Goal: Task Accomplishment & Management: Complete application form

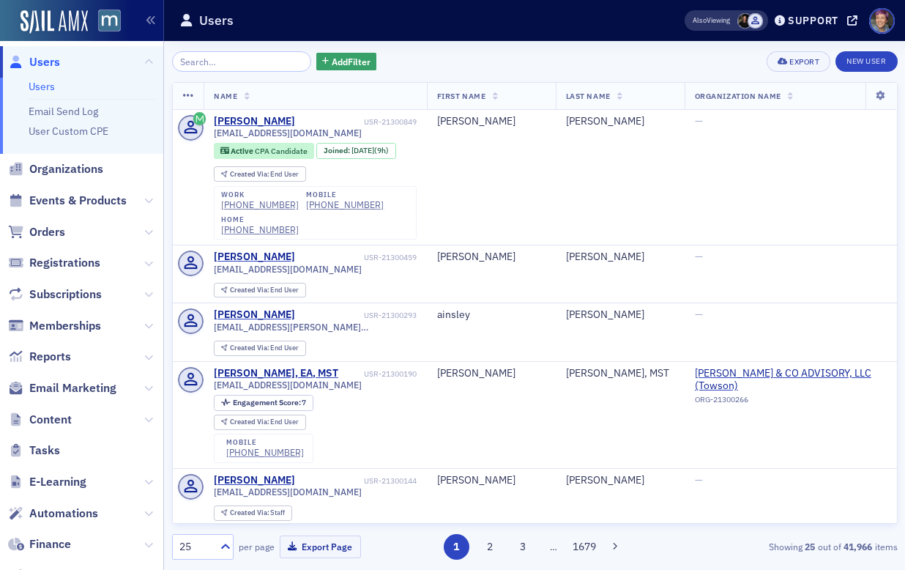
click at [133, 201] on span "Events & Products" at bounding box center [81, 200] width 163 height 31
click at [144, 200] on icon at bounding box center [148, 200] width 9 height 9
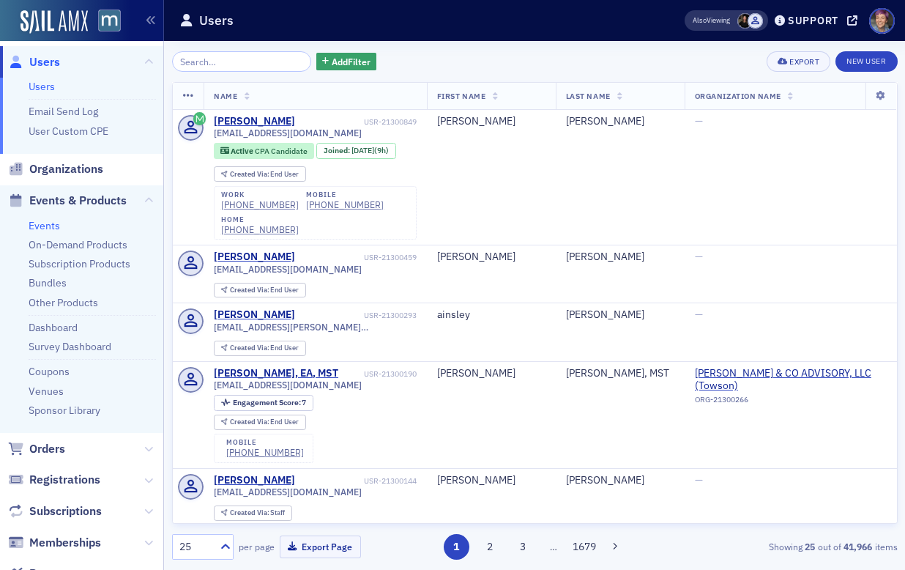
click at [55, 220] on link "Events" at bounding box center [44, 225] width 31 height 13
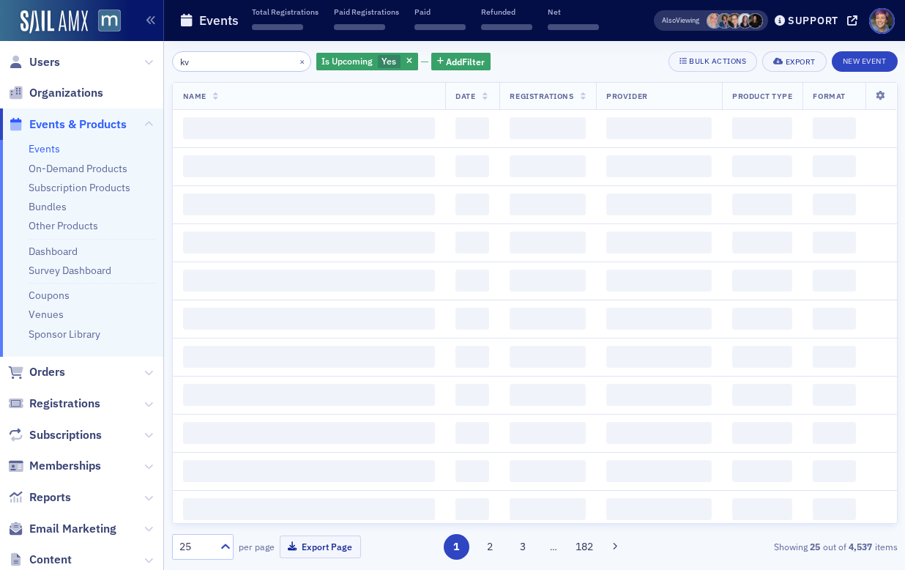
type input "k"
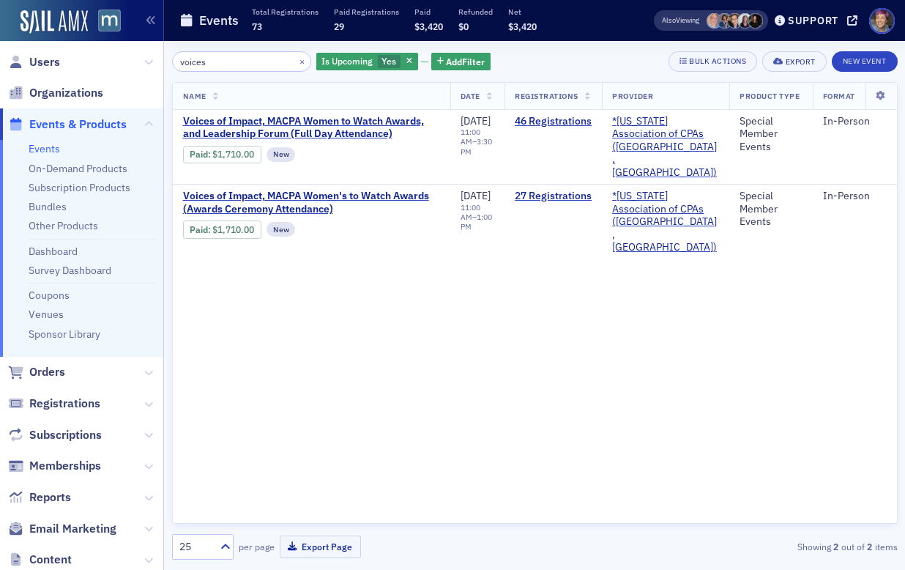
type input "voices"
click at [58, 61] on span "Users" at bounding box center [44, 62] width 31 height 16
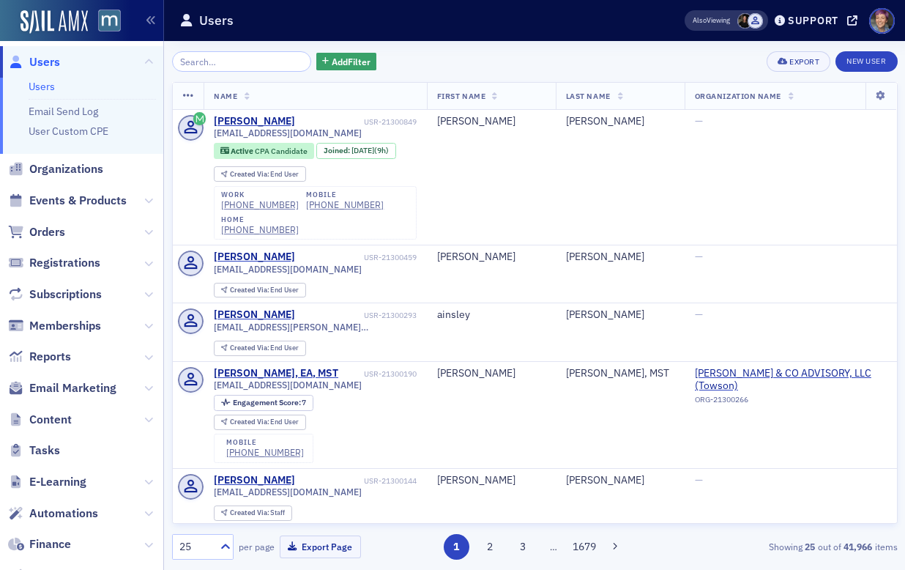
click at [260, 70] on input "search" at bounding box center [242, 61] width 140 height 21
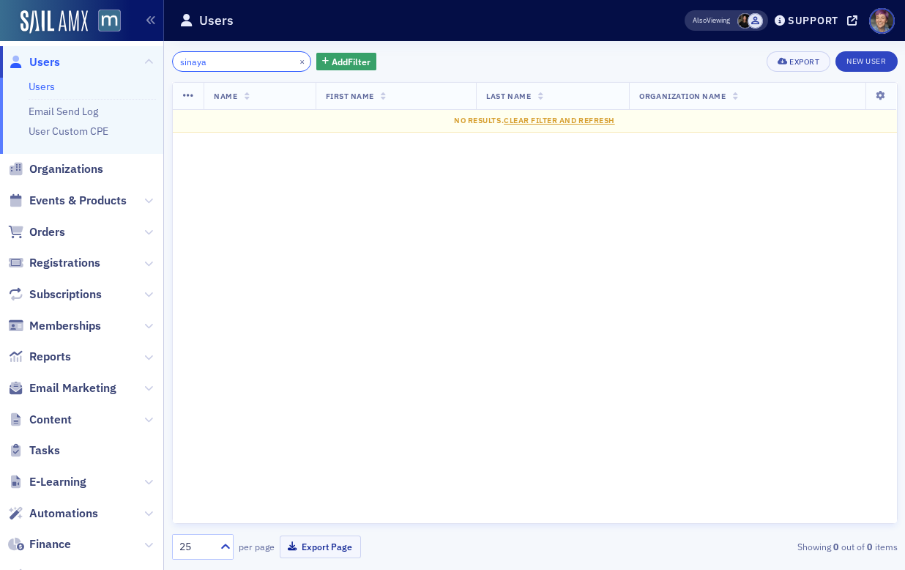
type input "sinaya"
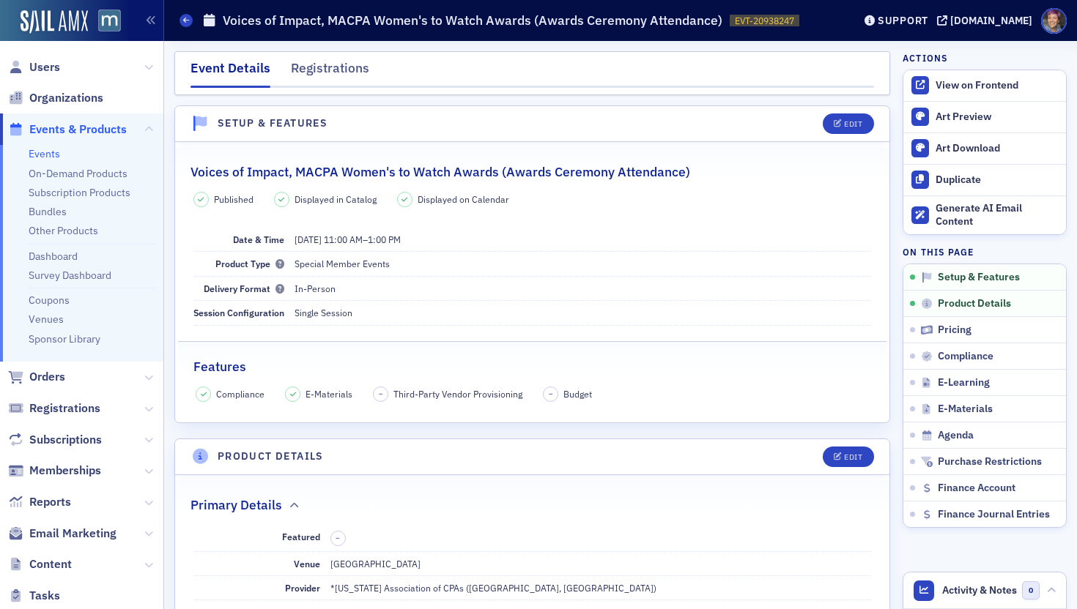
click at [757, 89] on div "Event Details Registrations" at bounding box center [532, 73] width 716 height 44
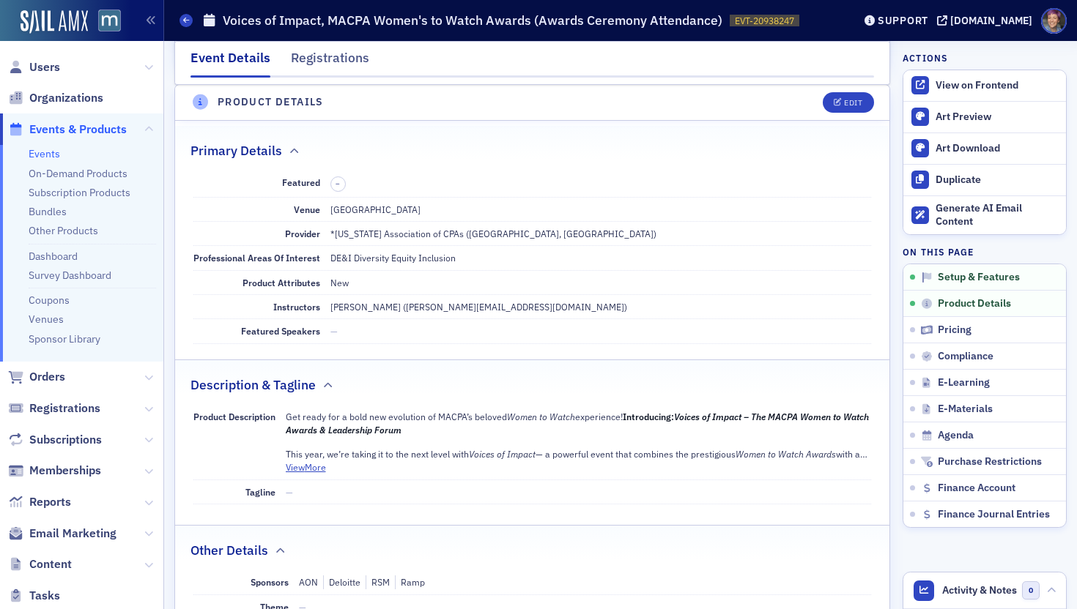
scroll to position [356, 0]
click at [848, 111] on button "Edit" at bounding box center [847, 102] width 51 height 21
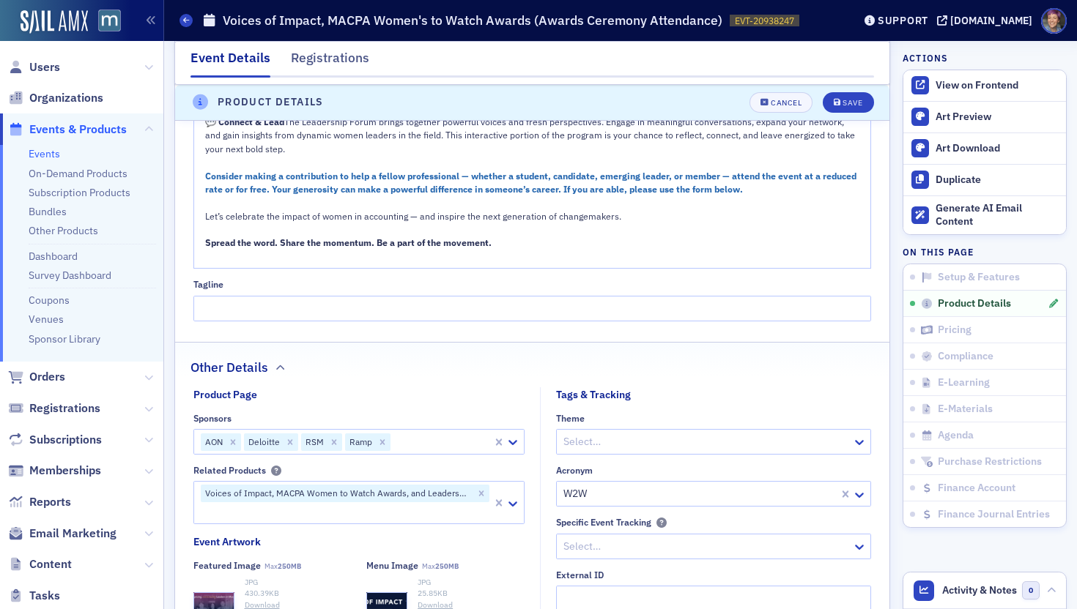
scroll to position [1115, 0]
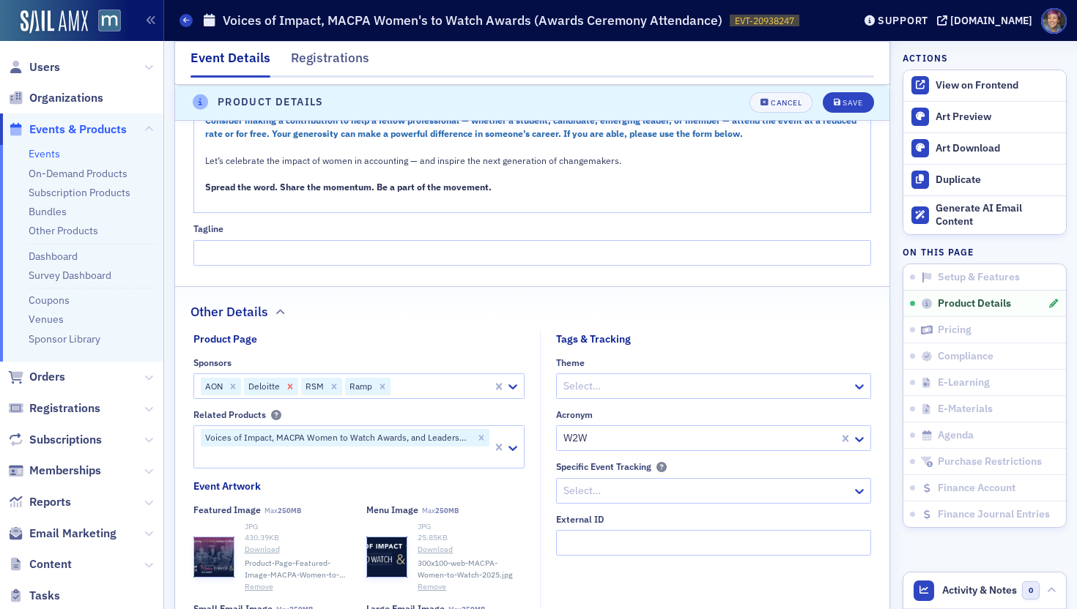
click at [290, 389] on icon "Remove Deloitte" at bounding box center [289, 386] width 5 height 5
click at [842, 103] on div "Save" at bounding box center [852, 103] width 20 height 8
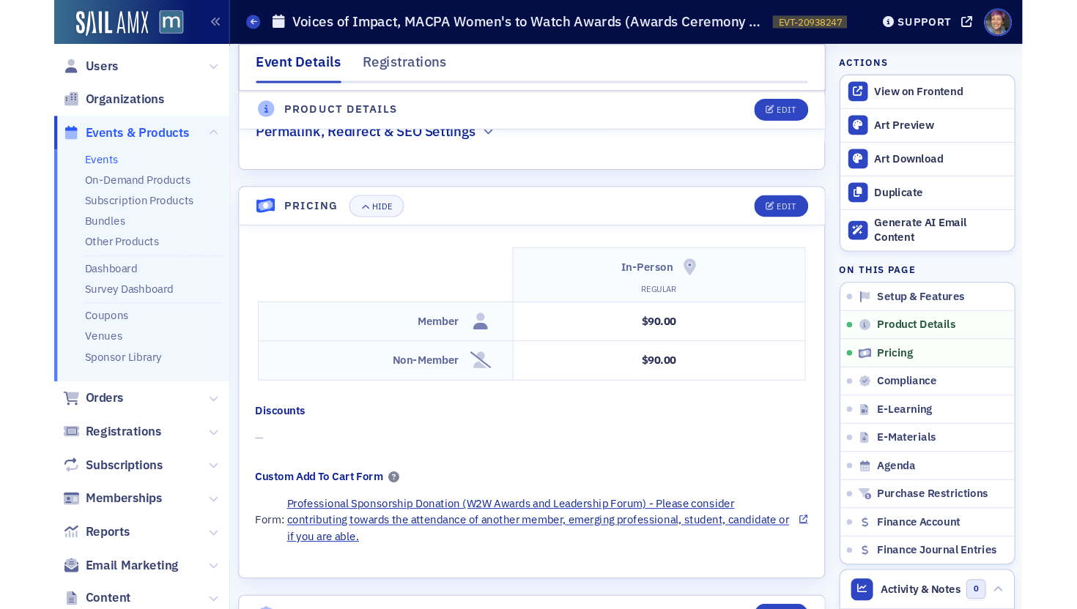
scroll to position [1154, 0]
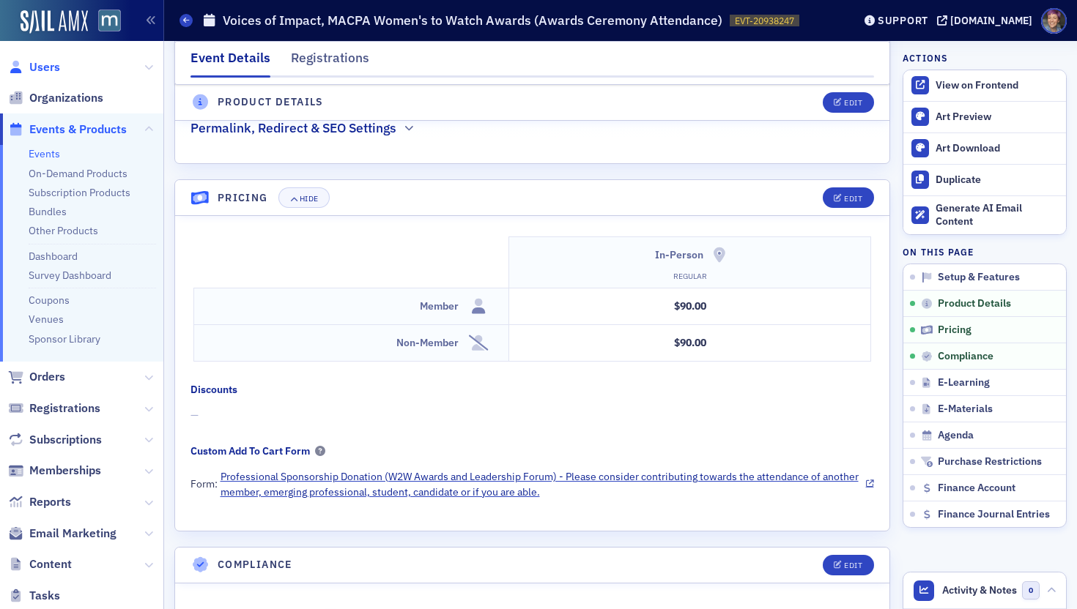
click at [42, 70] on span "Users" at bounding box center [44, 67] width 31 height 16
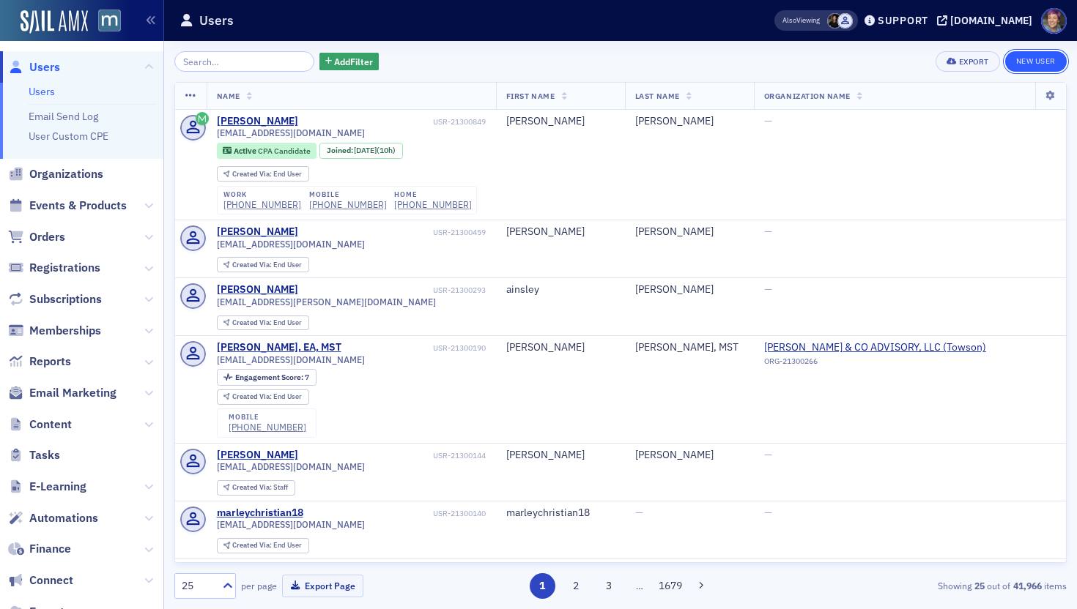
click at [1030, 63] on link "New User" at bounding box center [1036, 61] width 62 height 21
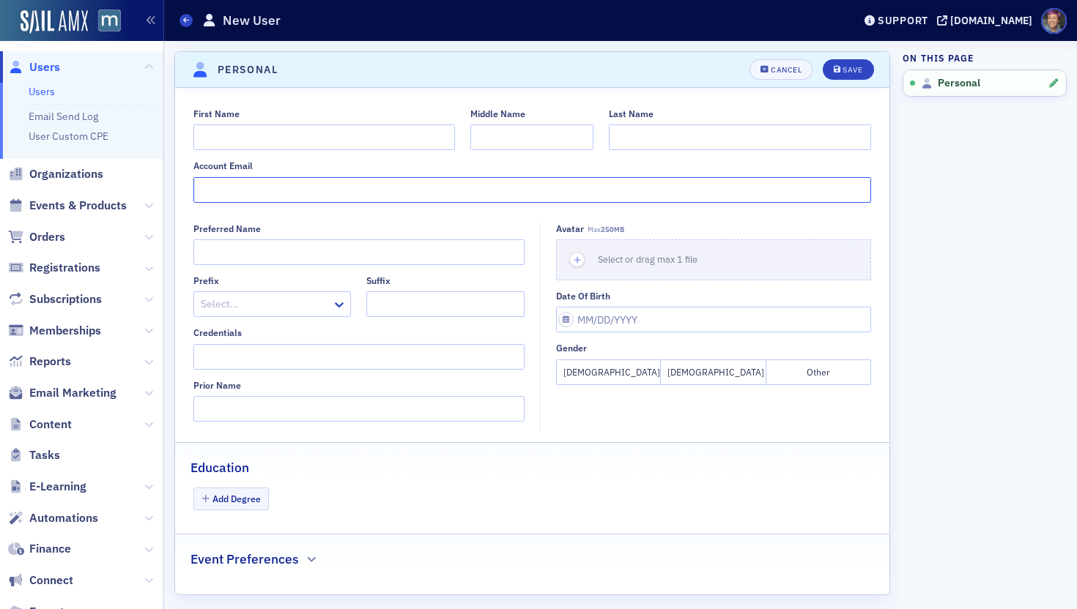
click at [322, 201] on input "Account Email" at bounding box center [532, 190] width 678 height 26
paste input "Reagan.Walsh@rsmus.com"
type input "Reagan.Walsh@rsmus.com"
click at [329, 130] on input "First Name" at bounding box center [324, 138] width 262 height 26
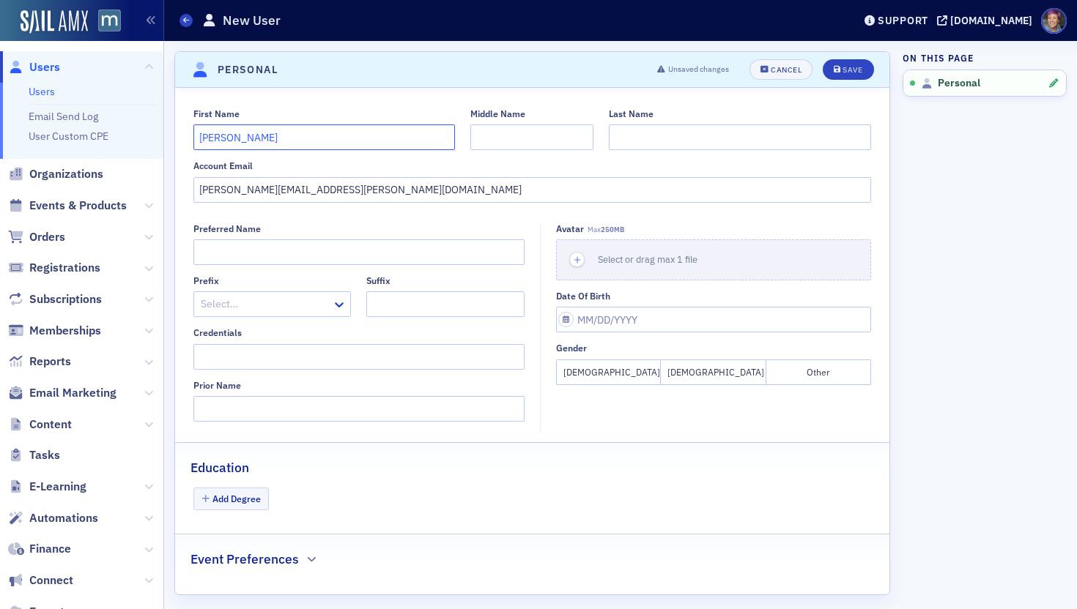
type input "Reagan"
click at [697, 143] on input "Last Name" at bounding box center [740, 138] width 262 height 26
type input "Walsh"
click at [833, 66] on icon "submit" at bounding box center [836, 70] width 7 height 8
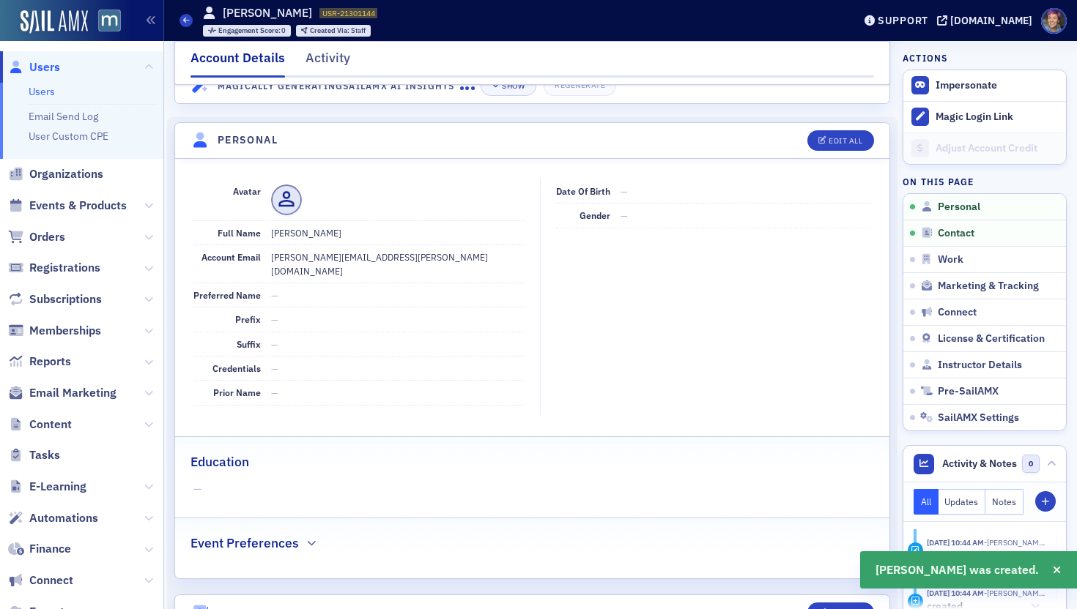
scroll to position [177, 0]
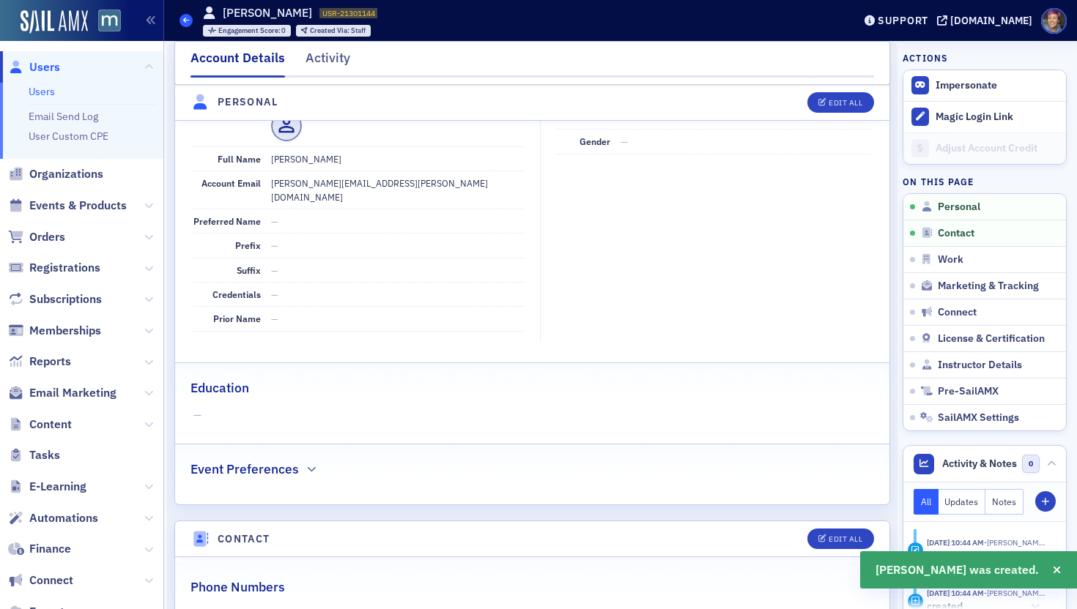
click at [185, 22] on icon at bounding box center [186, 20] width 6 height 7
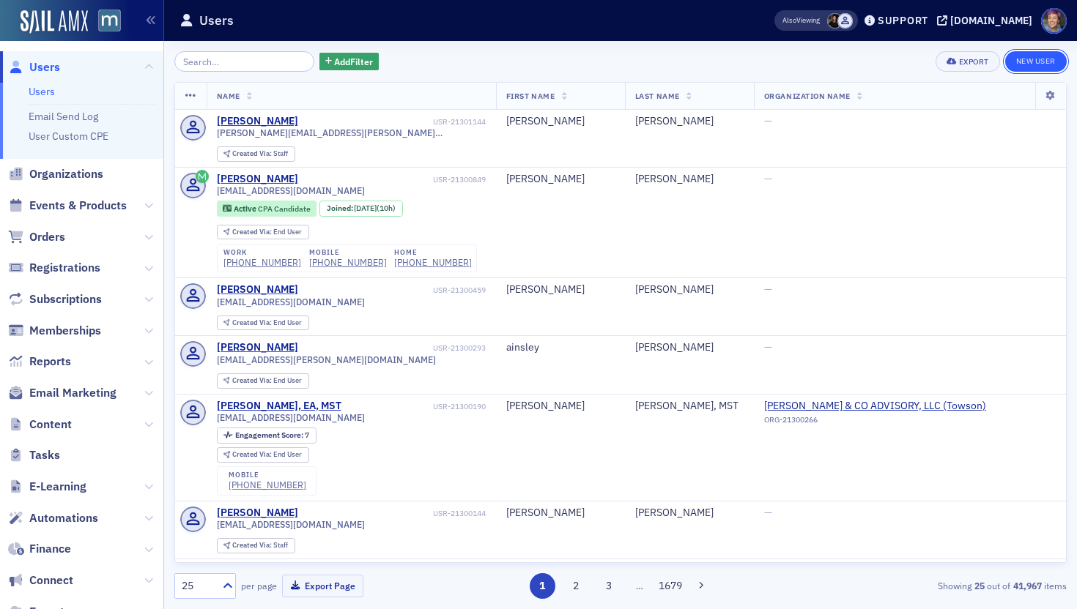
click at [1041, 63] on link "New User" at bounding box center [1036, 61] width 62 height 21
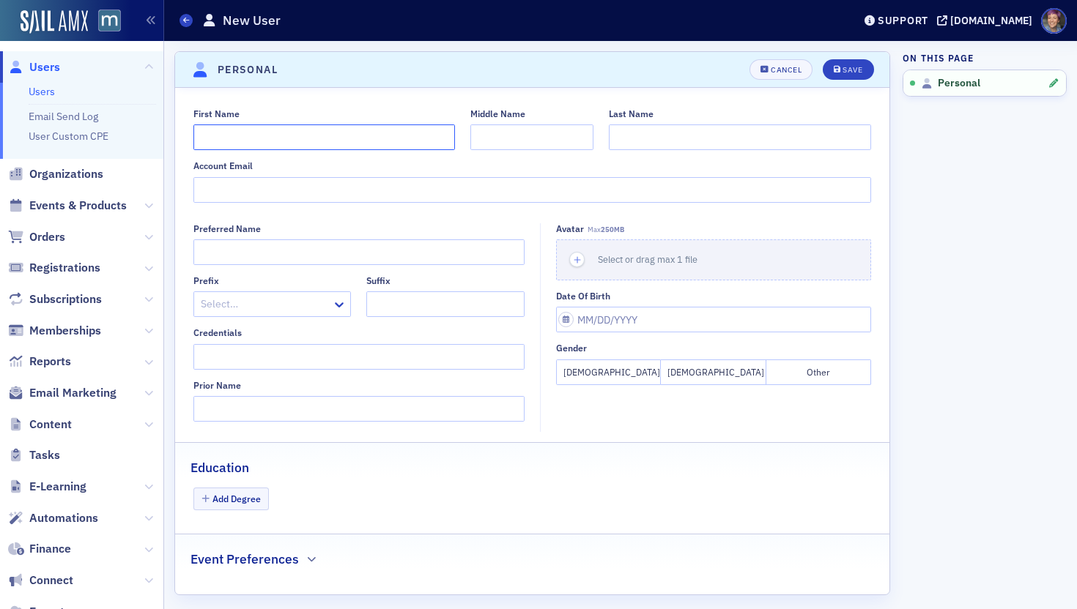
click at [302, 142] on input "First Name" at bounding box center [324, 138] width 262 height 26
click at [304, 197] on input "Account Email" at bounding box center [532, 190] width 678 height 26
paste input "Aidan.Moffatt@rsmus.com"
type input "Aidan.Moffatt@rsmus.com"
click at [322, 141] on input "First Name" at bounding box center [324, 138] width 262 height 26
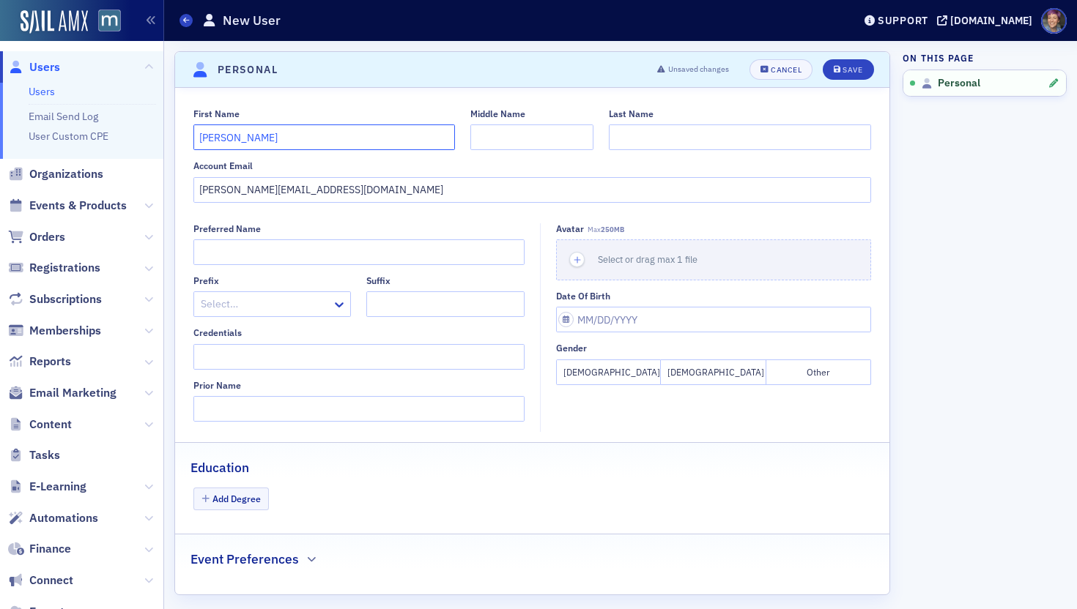
type input "Aidan"
type input "[PERSON_NAME]"
click at [842, 70] on div "Save" at bounding box center [852, 70] width 20 height 8
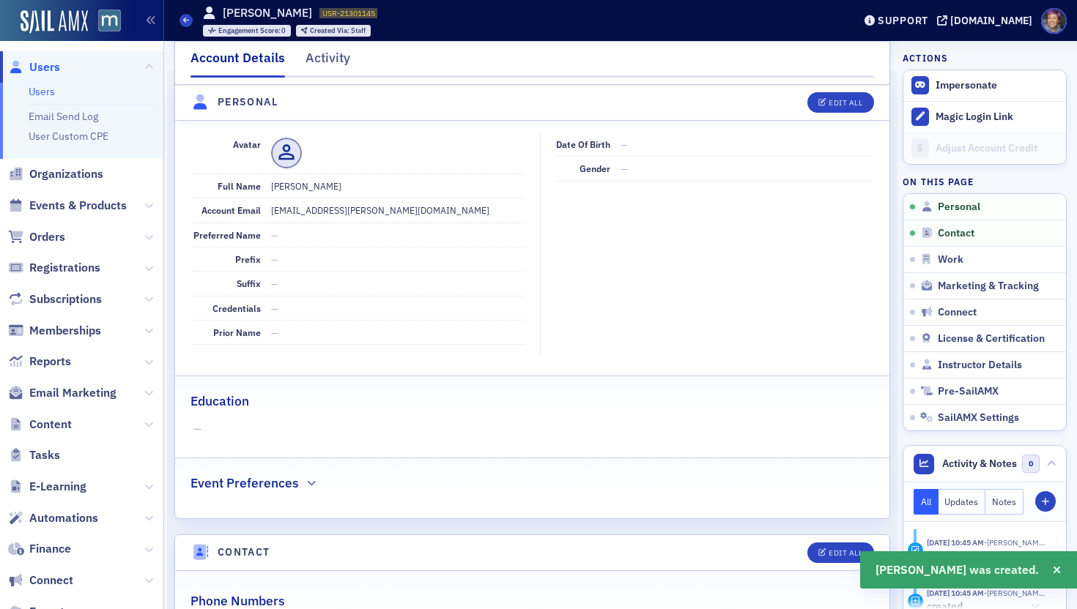
scroll to position [177, 0]
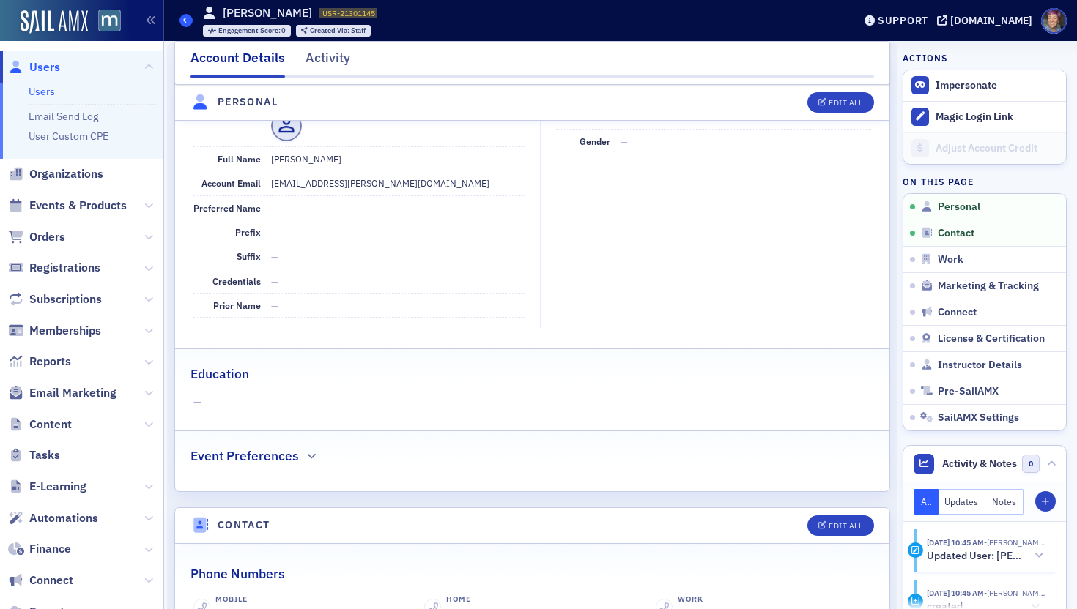
click at [184, 22] on icon at bounding box center [186, 20] width 6 height 7
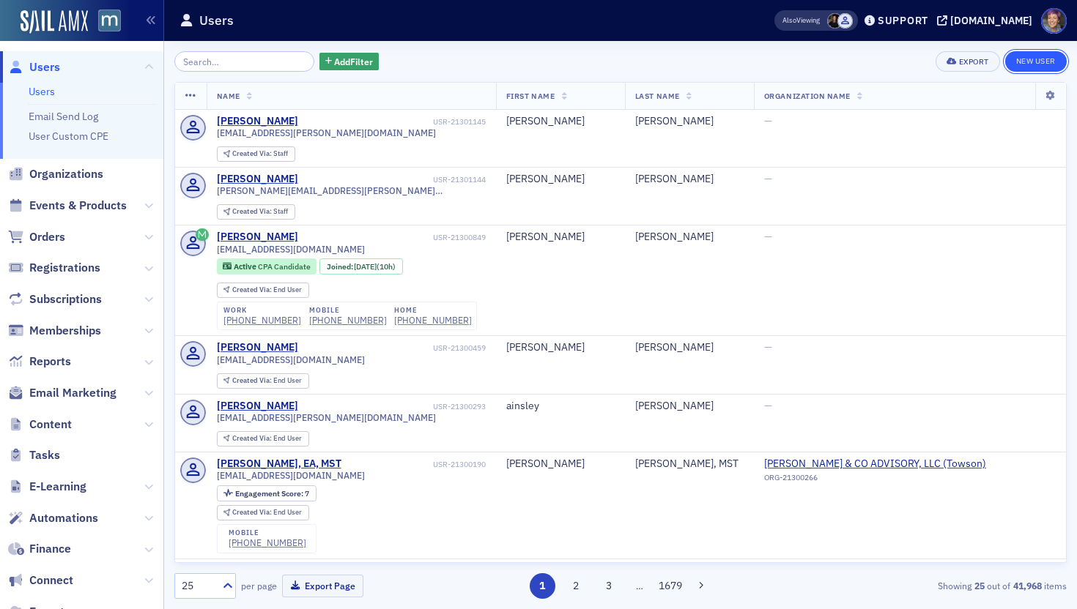
click at [1030, 63] on link "New User" at bounding box center [1036, 61] width 62 height 21
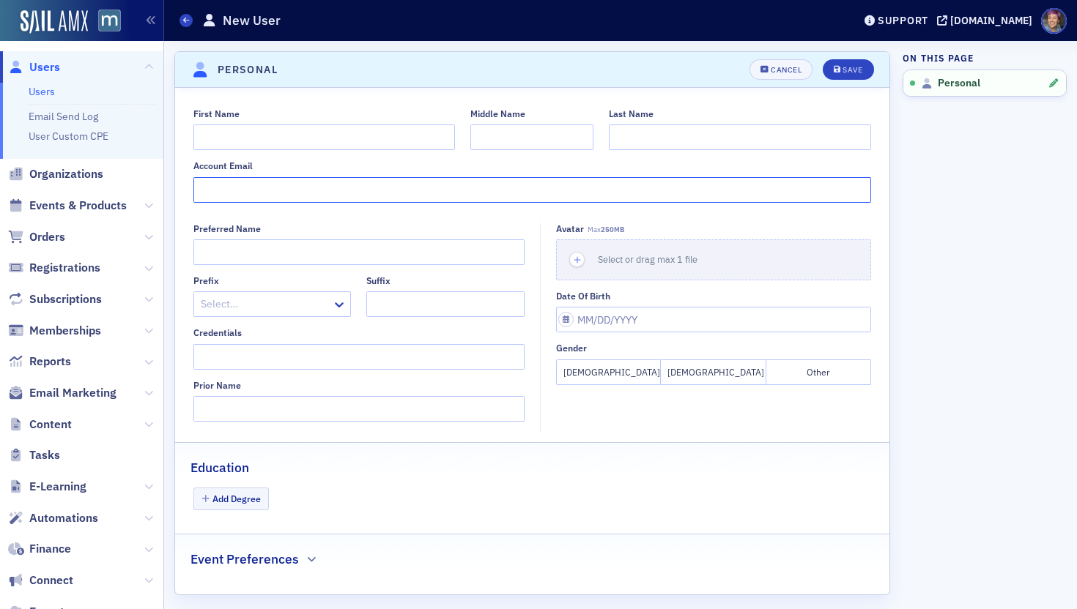
click at [361, 190] on input "Account Email" at bounding box center [532, 190] width 678 height 26
paste input "Fernando.Martinez@rsmus.com"
type input "Fernando.Martinez@rsmus.com"
click at [374, 133] on input "First Name" at bounding box center [324, 138] width 262 height 26
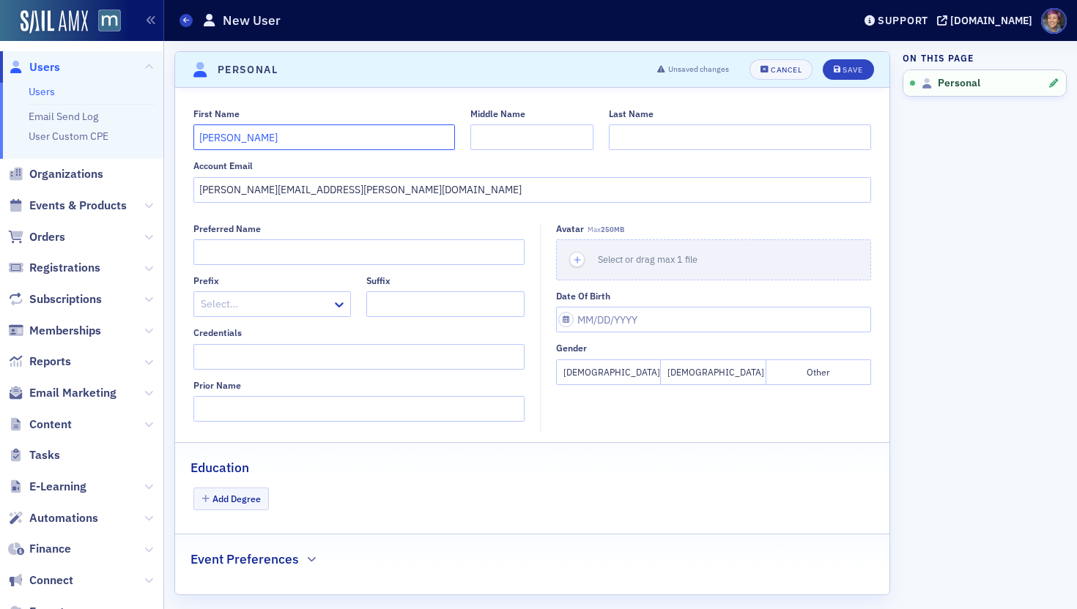
type input "[PERSON_NAME]"
click at [842, 75] on button "Save" at bounding box center [847, 69] width 51 height 21
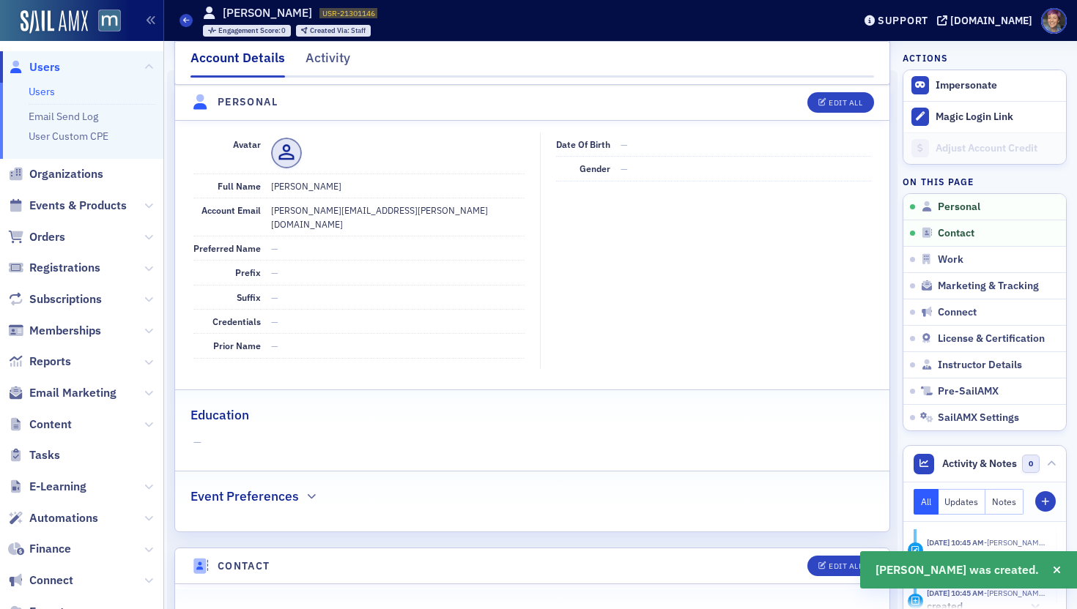
scroll to position [177, 0]
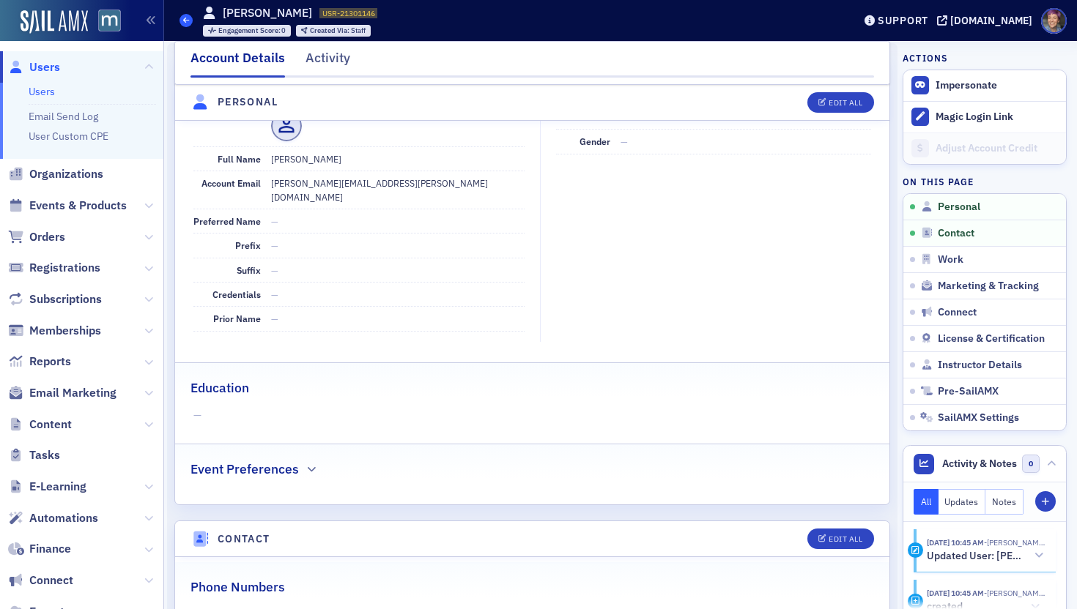
click at [187, 21] on icon at bounding box center [186, 20] width 6 height 7
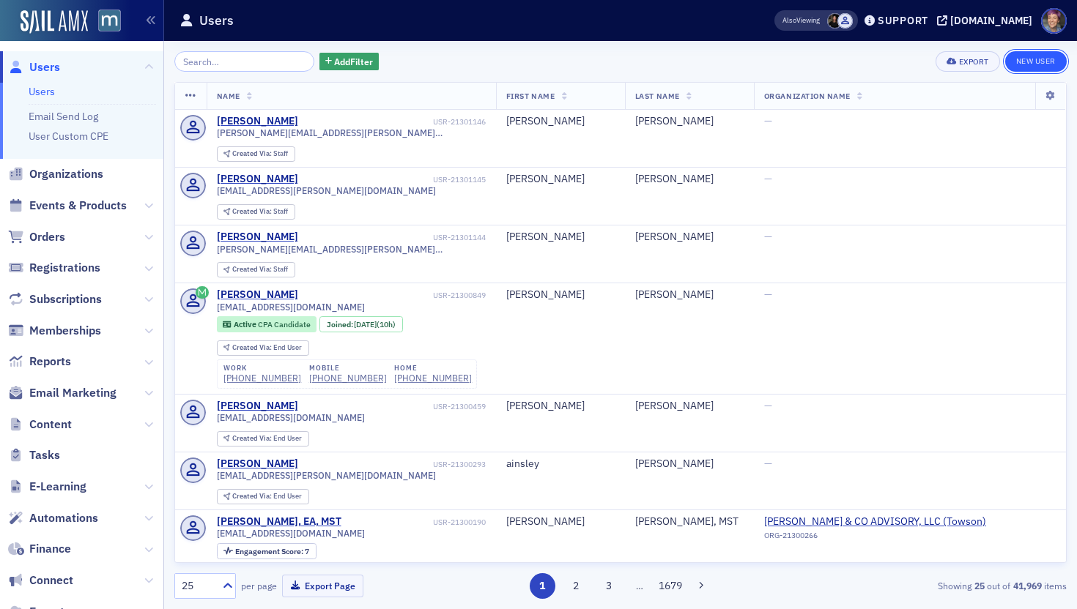
click at [1054, 56] on link "New User" at bounding box center [1036, 61] width 62 height 21
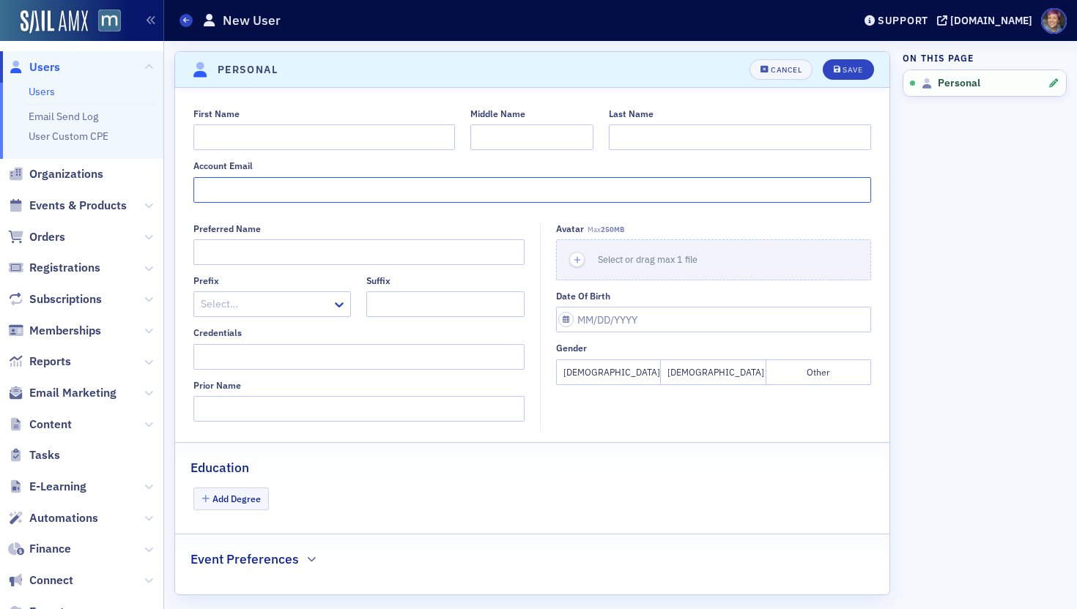
click at [332, 189] on input "Account Email" at bounding box center [532, 190] width 678 height 26
paste input "Chyna.Scott@rsmus.com"
type input "Chyna.Scott@rsmus.com"
click at [343, 136] on input "First Name" at bounding box center [324, 138] width 262 height 26
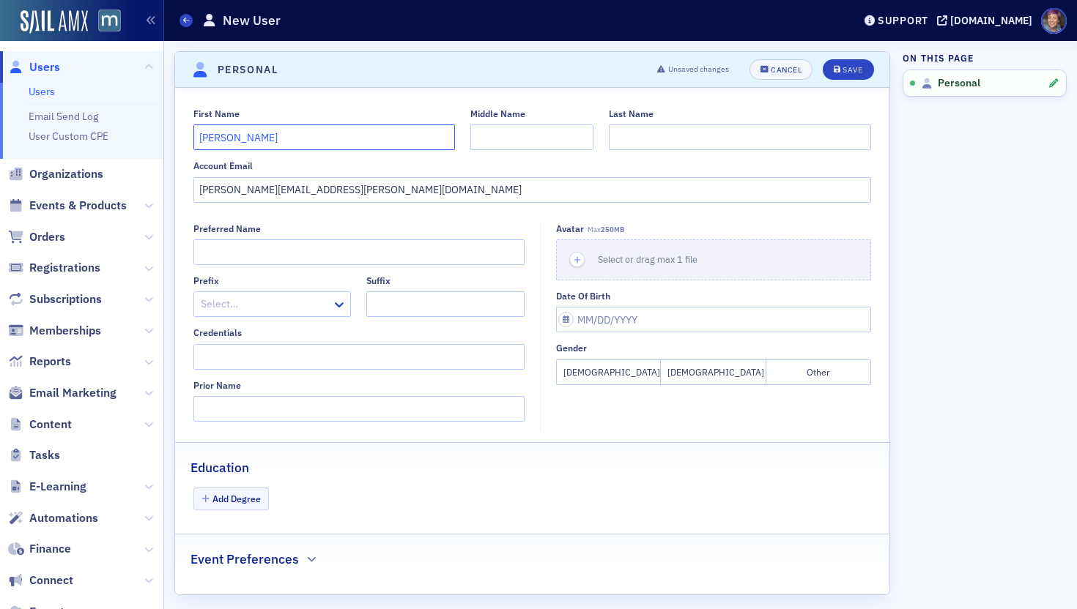
type input "[PERSON_NAME]"
click at [850, 66] on div "Save" at bounding box center [852, 70] width 20 height 8
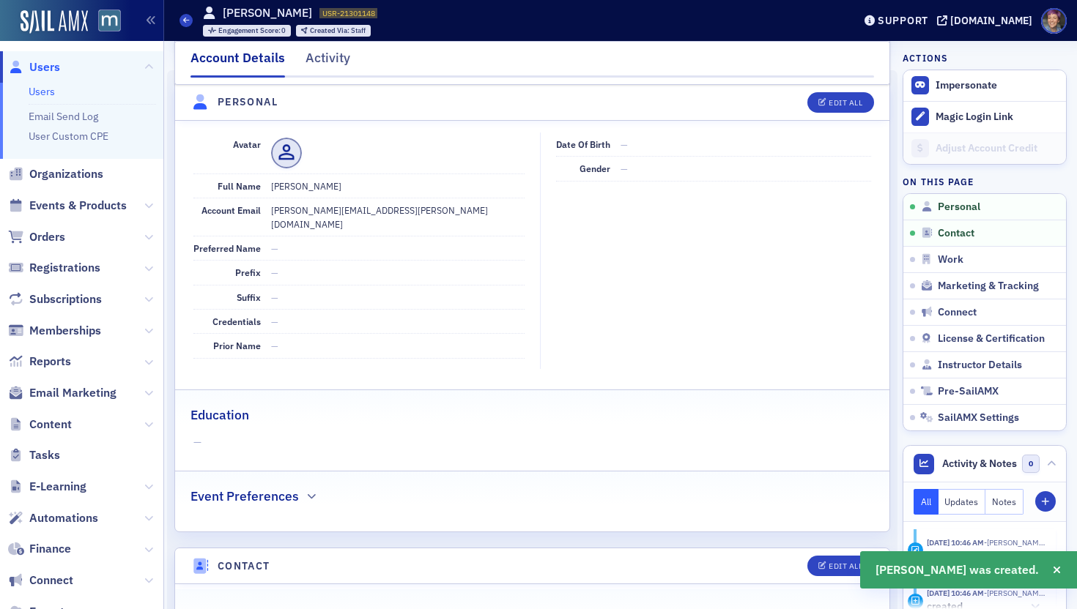
scroll to position [177, 0]
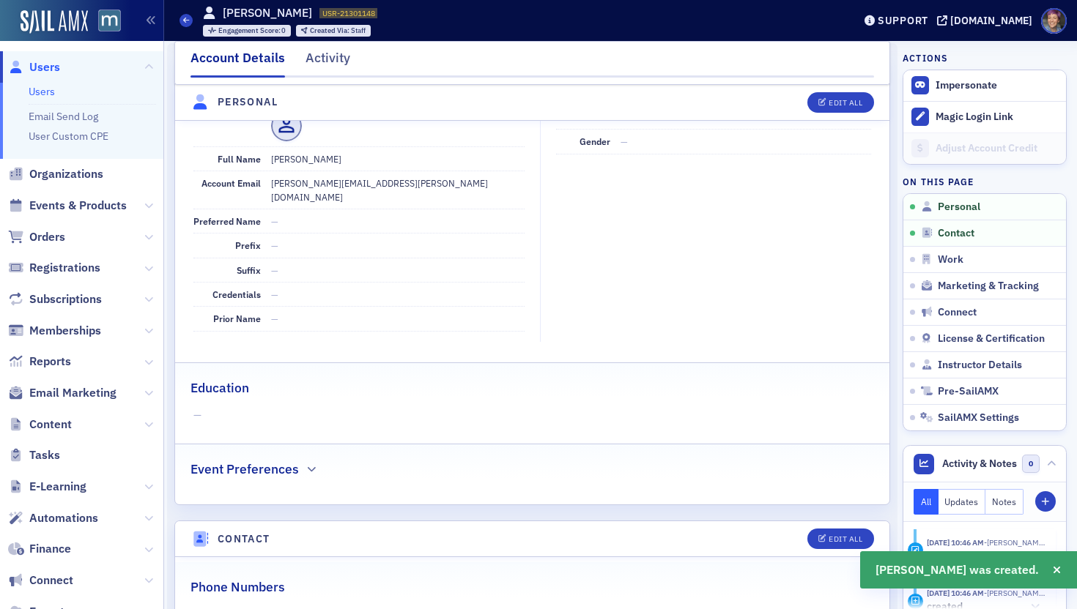
click at [192, 17] on div "Users Chyna Scott USR-21301148 21301148 Engagement Score : 0 Created Via : Staff" at bounding box center [504, 20] width 651 height 42
click at [190, 18] on span at bounding box center [185, 20] width 13 height 13
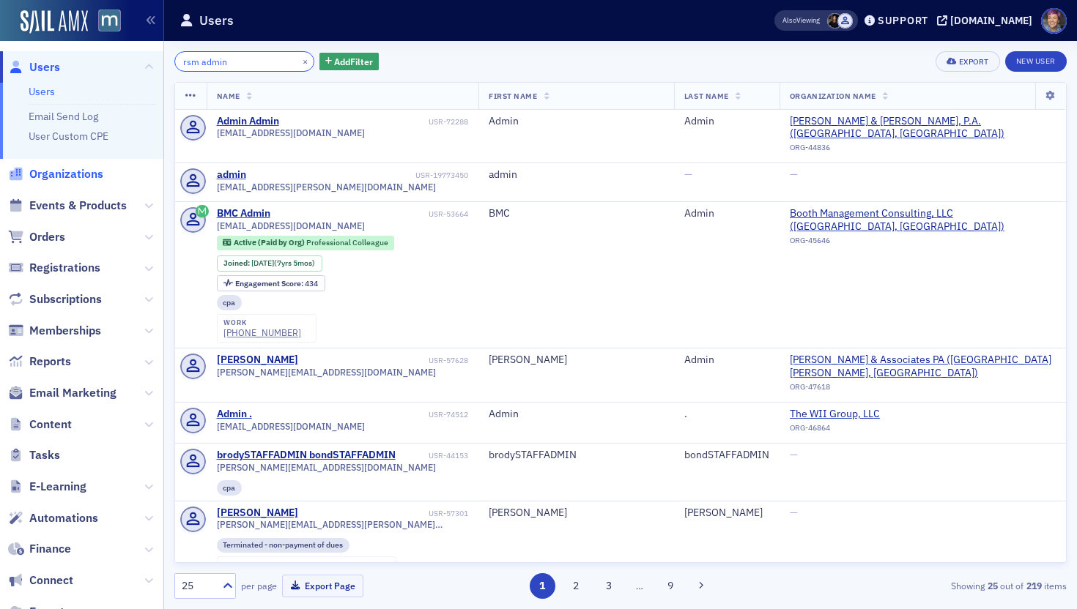
type input "rsm admin"
click at [89, 179] on span "Organizations" at bounding box center [66, 174] width 74 height 16
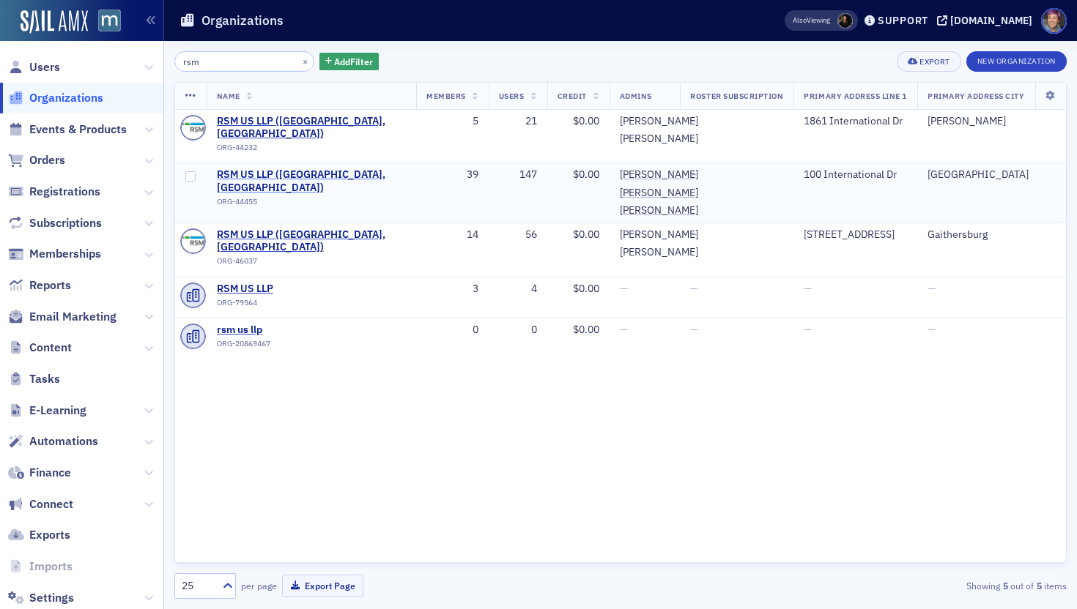
type input "rsm"
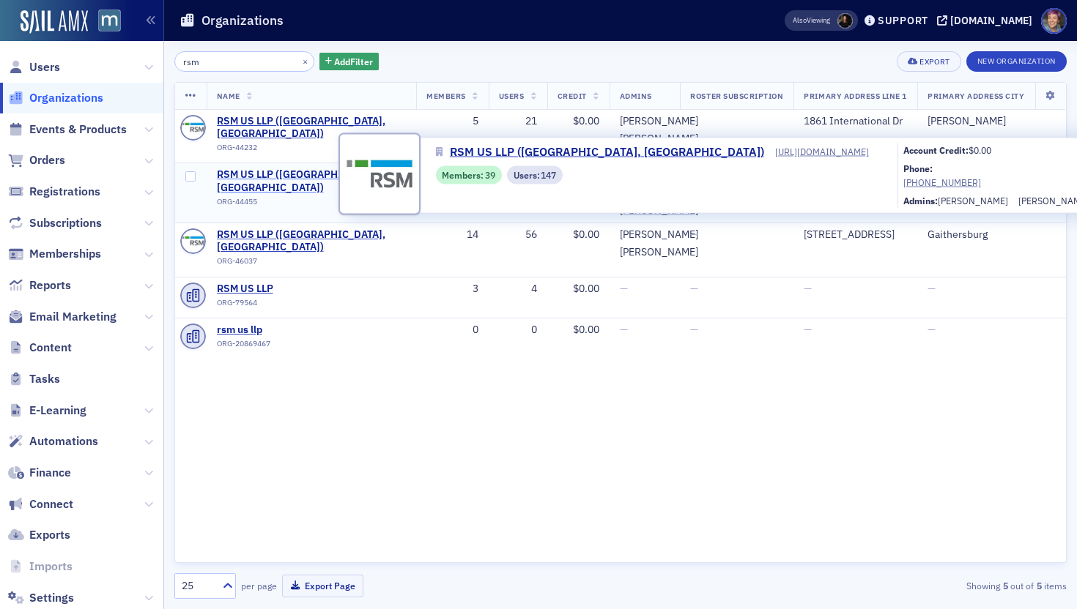
click at [322, 172] on span "RSM US LLP ([GEOGRAPHIC_DATA], [GEOGRAPHIC_DATA])" at bounding box center [312, 181] width 190 height 26
select select "US"
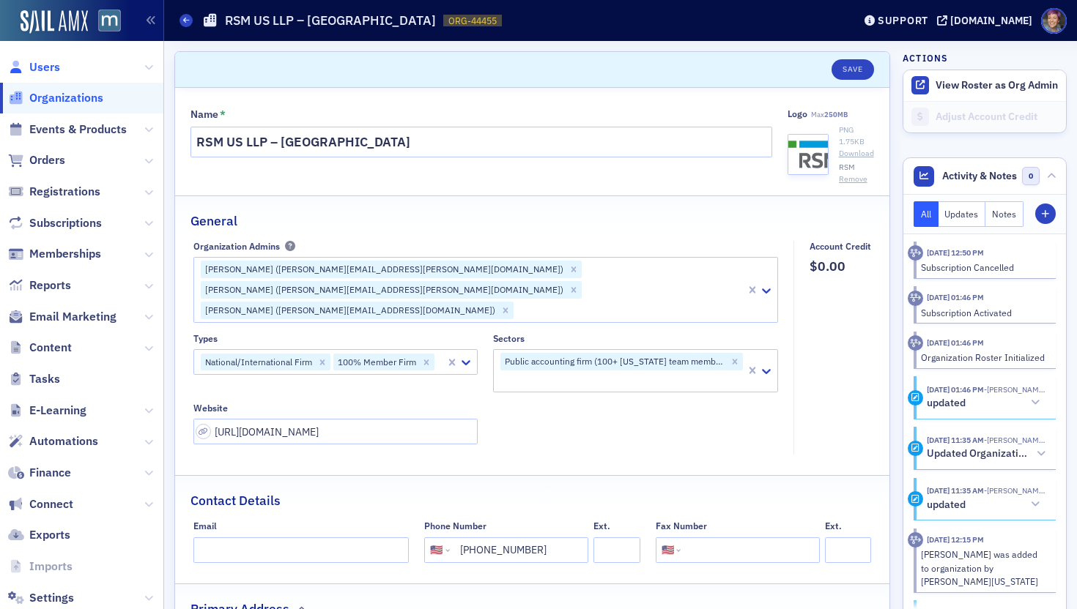
click at [42, 70] on span "Users" at bounding box center [44, 67] width 31 height 16
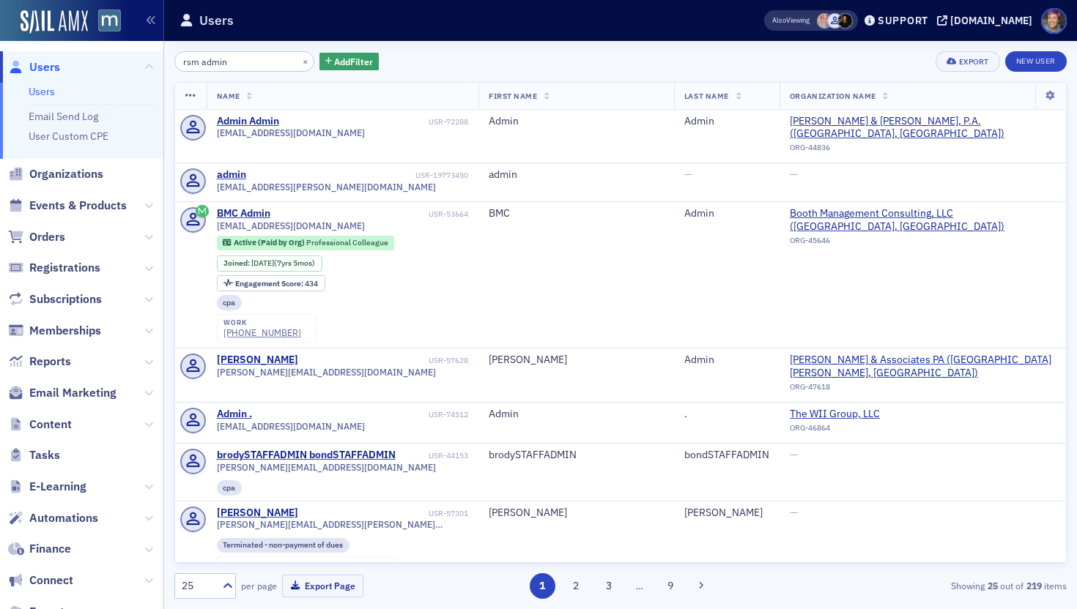
click at [246, 62] on input "rsm admin" at bounding box center [244, 61] width 140 height 21
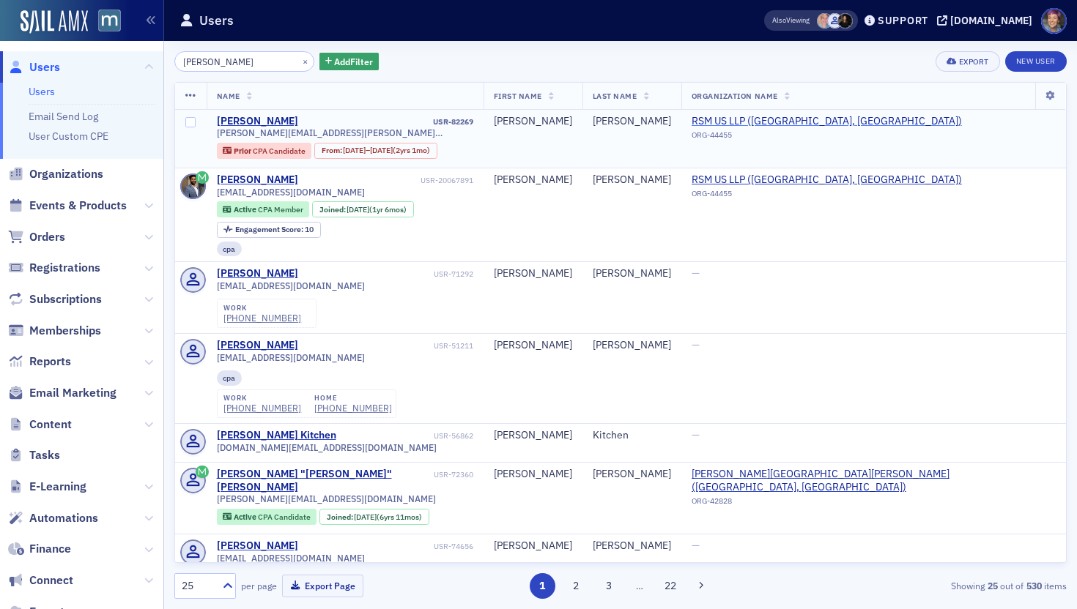
type input "allan mat"
click at [827, 118] on span "RSM US LLP ([GEOGRAPHIC_DATA], [GEOGRAPHIC_DATA])" at bounding box center [826, 121] width 270 height 13
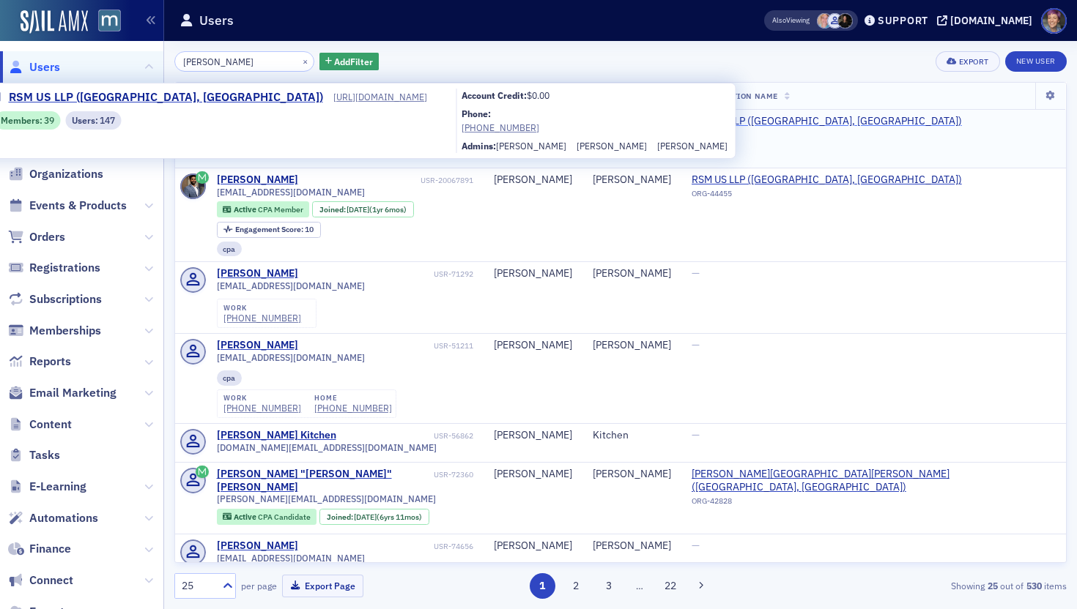
select select "US"
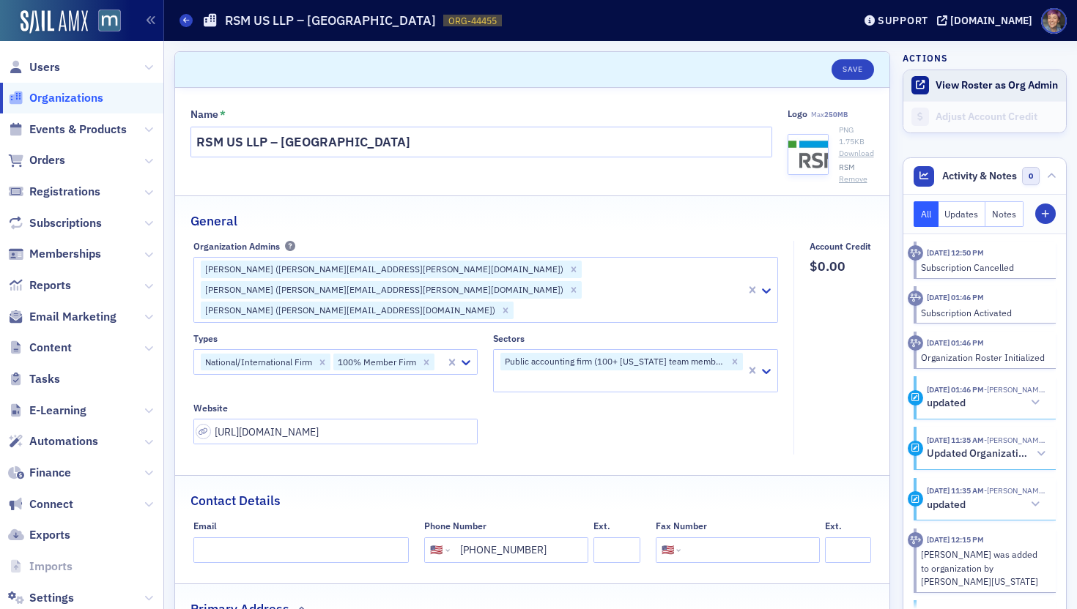
click at [959, 86] on button "View Roster as Org Admin" at bounding box center [996, 85] width 122 height 13
click at [463, 355] on icon at bounding box center [465, 362] width 15 height 15
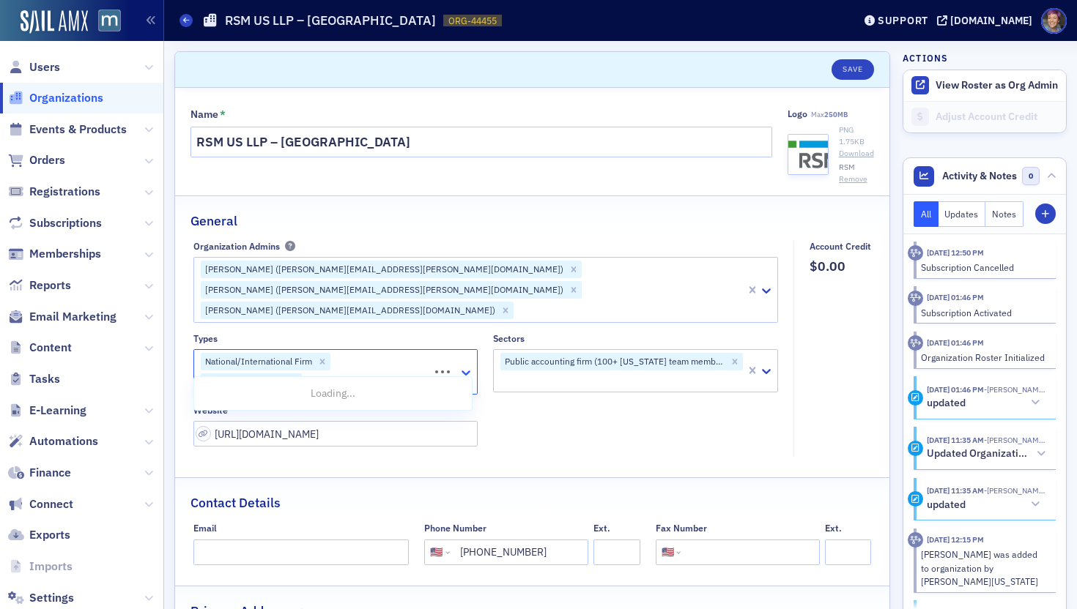
type input "emerg"
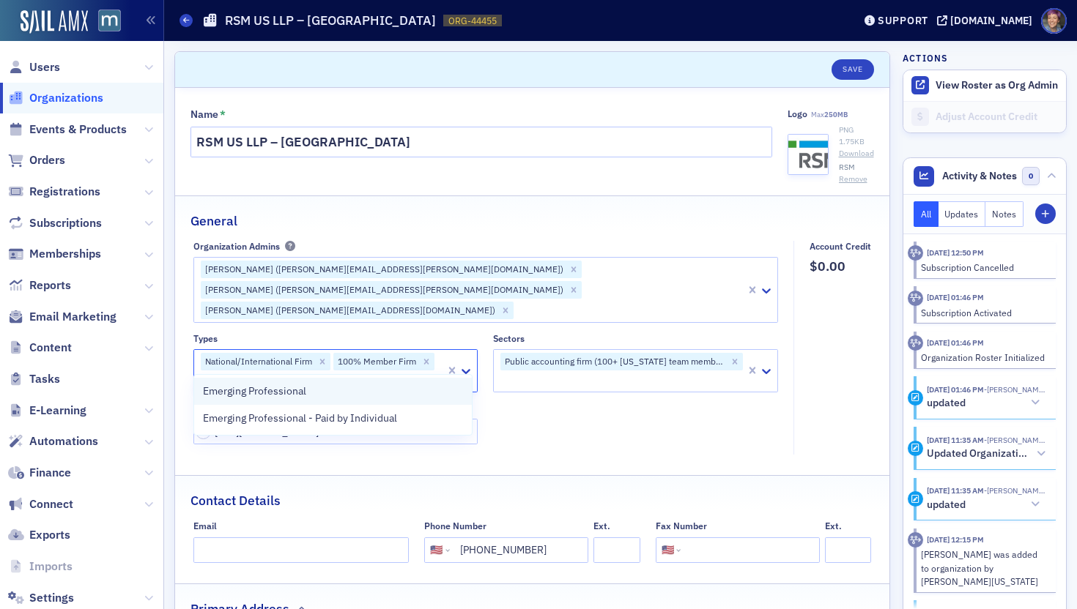
click at [395, 395] on div "Emerging Professional" at bounding box center [333, 391] width 260 height 15
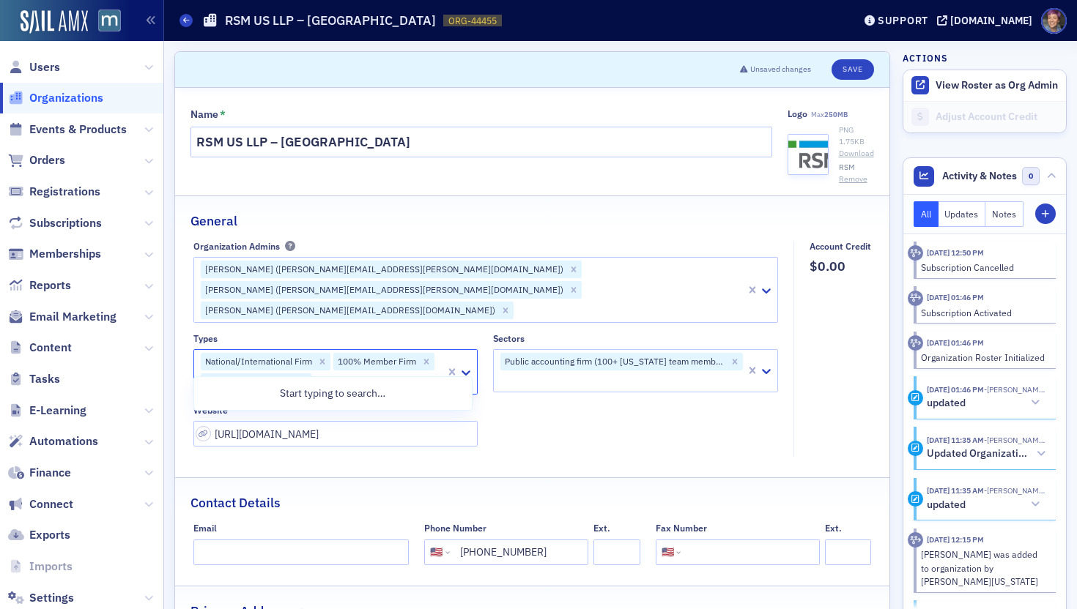
click at [549, 412] on div "Types option Emerging Professional, selected. 0 results available. Use Up and D…" at bounding box center [485, 390] width 585 height 114
click at [837, 76] on button "Save" at bounding box center [852, 69] width 42 height 21
select select "US"
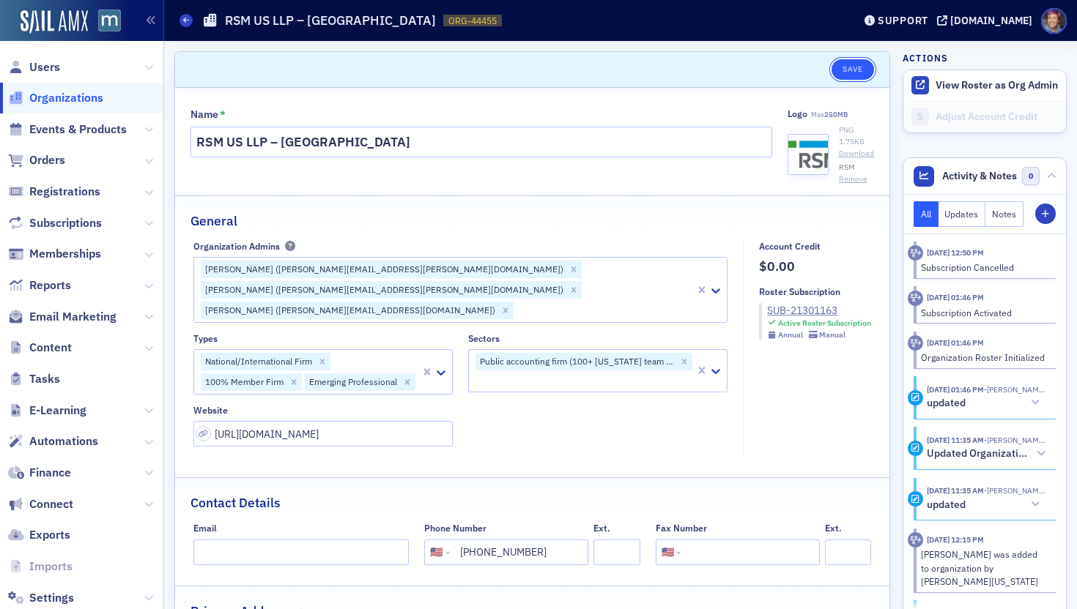
click at [842, 72] on button "Save" at bounding box center [852, 69] width 42 height 21
select select "US"
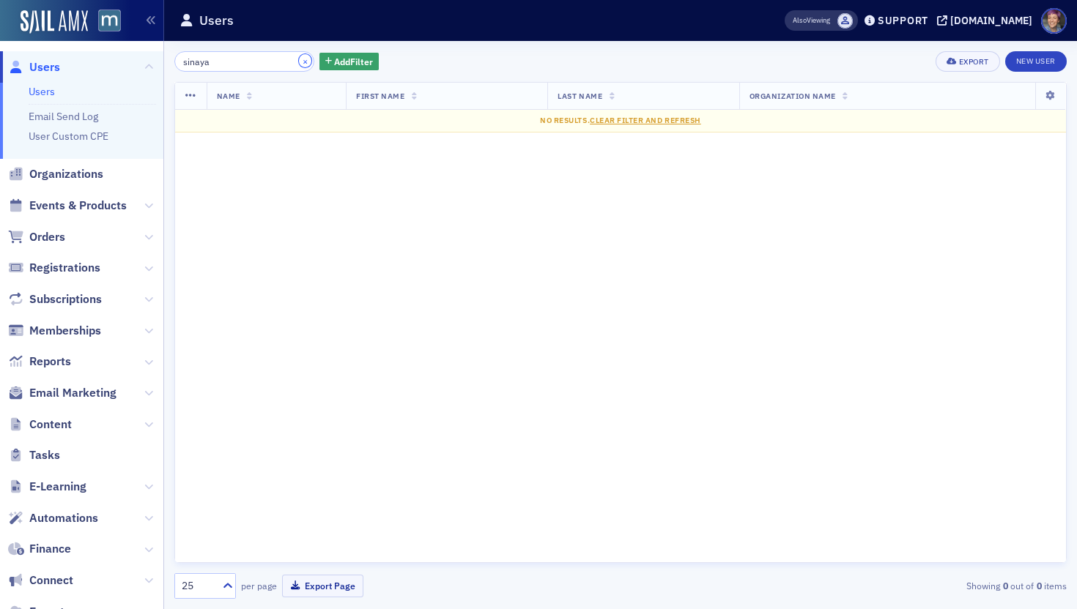
click at [299, 59] on button "×" at bounding box center [305, 60] width 13 height 13
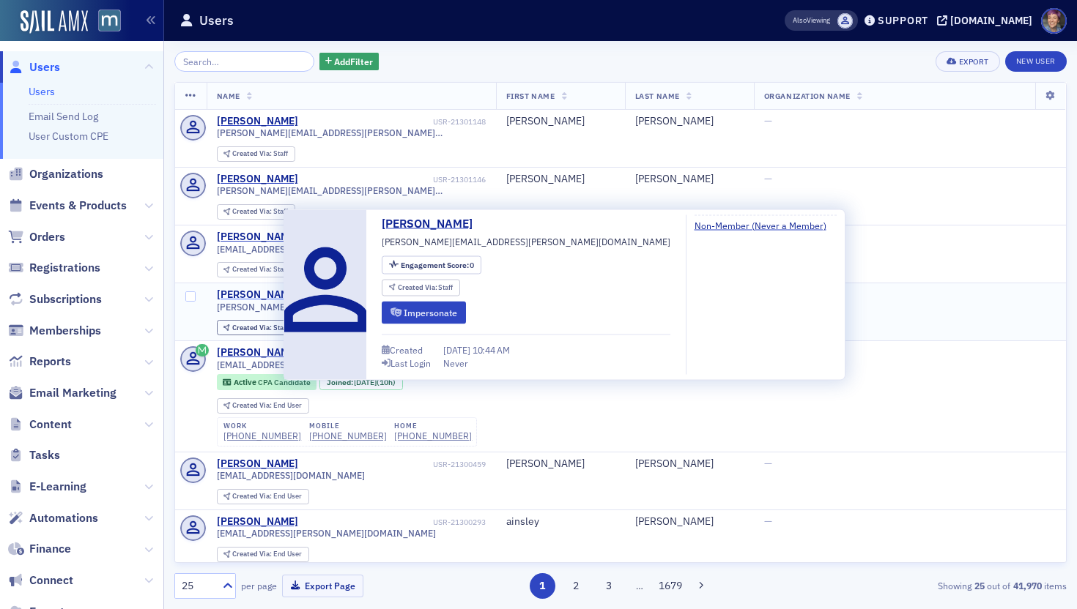
click at [276, 294] on div "[PERSON_NAME]" at bounding box center [257, 295] width 81 height 13
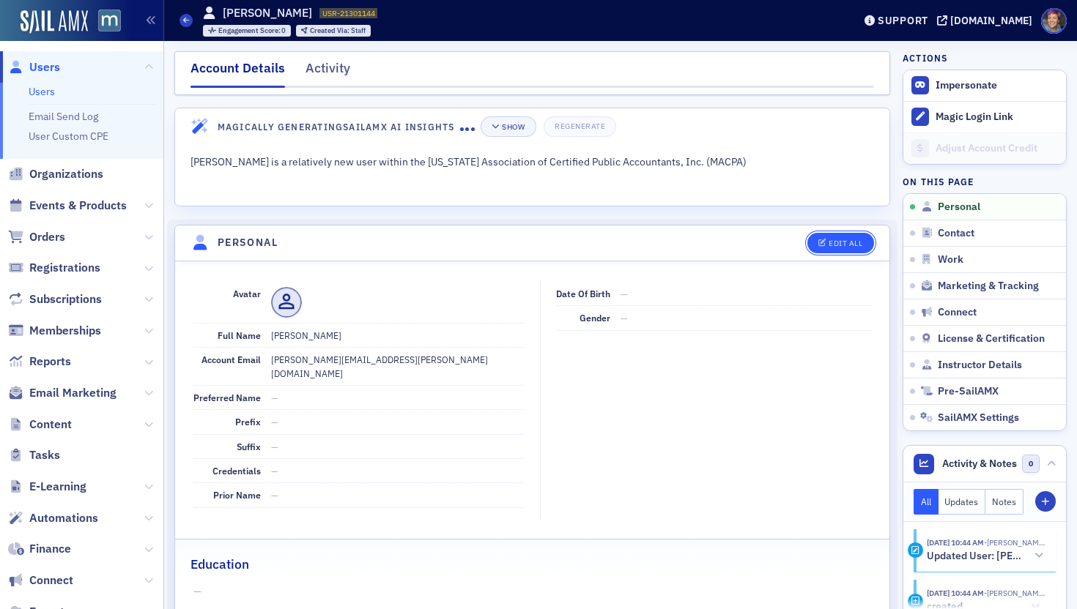
click at [839, 243] on div "Edit All" at bounding box center [845, 243] width 34 height 8
select select "US"
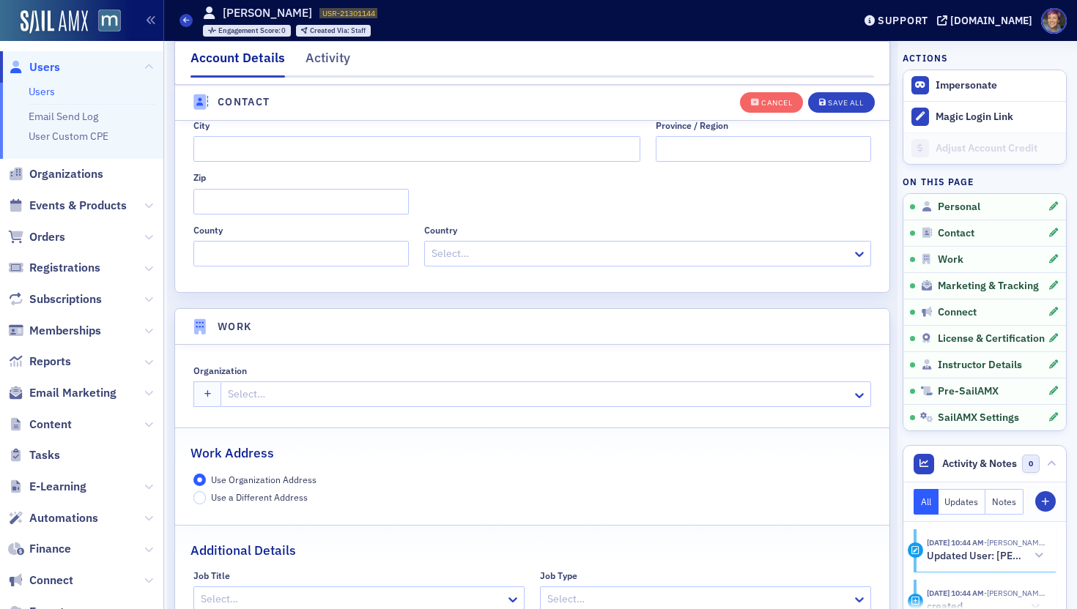
scroll to position [935, 0]
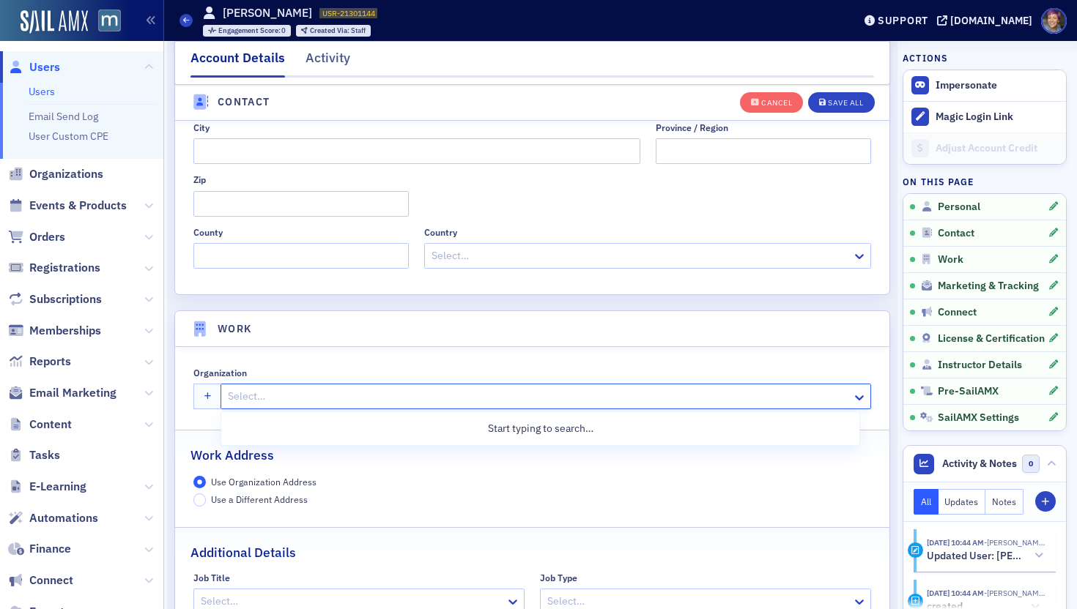
click at [658, 401] on div at bounding box center [538, 396] width 624 height 18
type input "rsm"
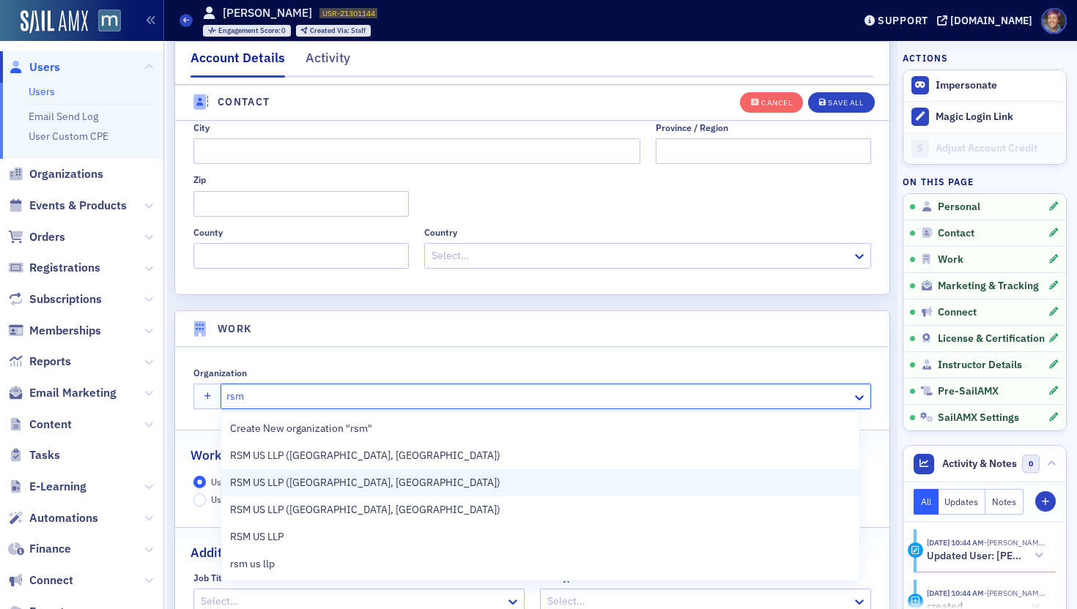
click at [266, 489] on span "RSM US LLP ([GEOGRAPHIC_DATA], [GEOGRAPHIC_DATA])" at bounding box center [365, 482] width 270 height 15
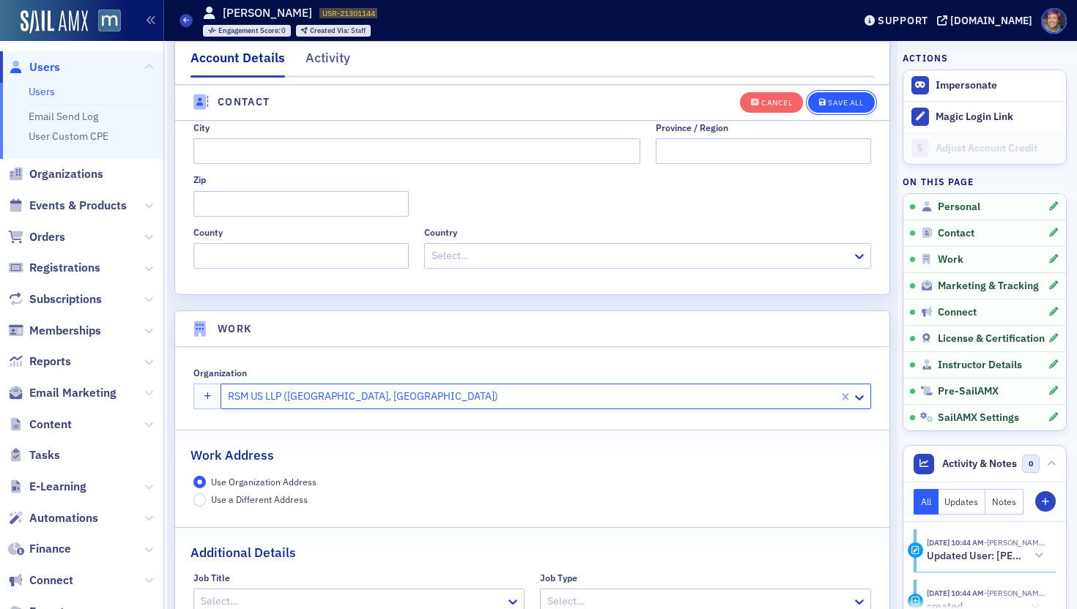
click at [828, 99] on div "Save All" at bounding box center [845, 103] width 35 height 8
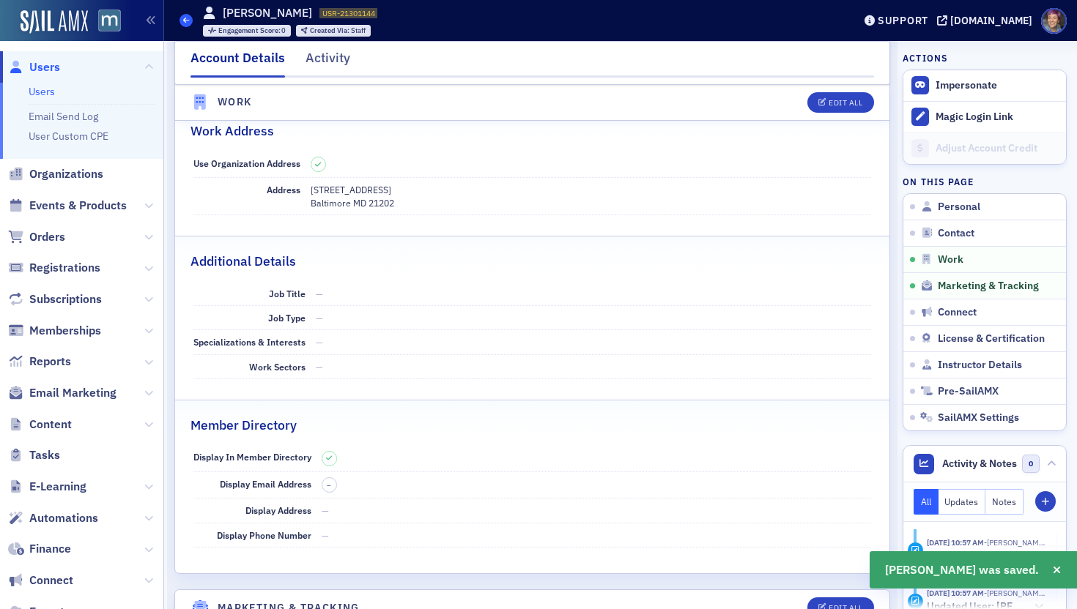
click at [189, 16] on span at bounding box center [185, 20] width 13 height 13
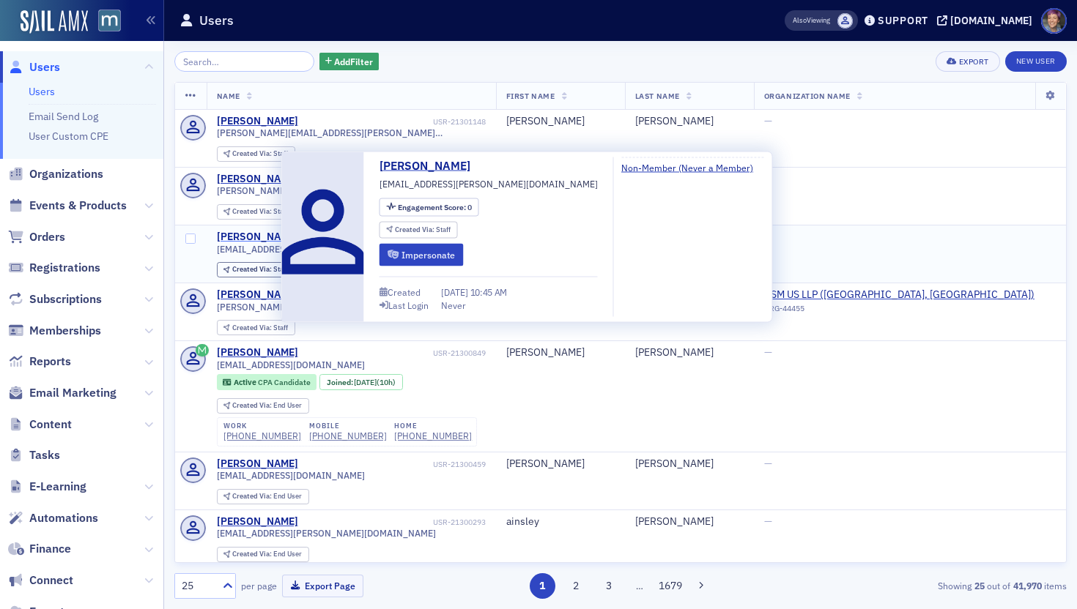
click at [237, 235] on div "[PERSON_NAME]" at bounding box center [257, 237] width 81 height 13
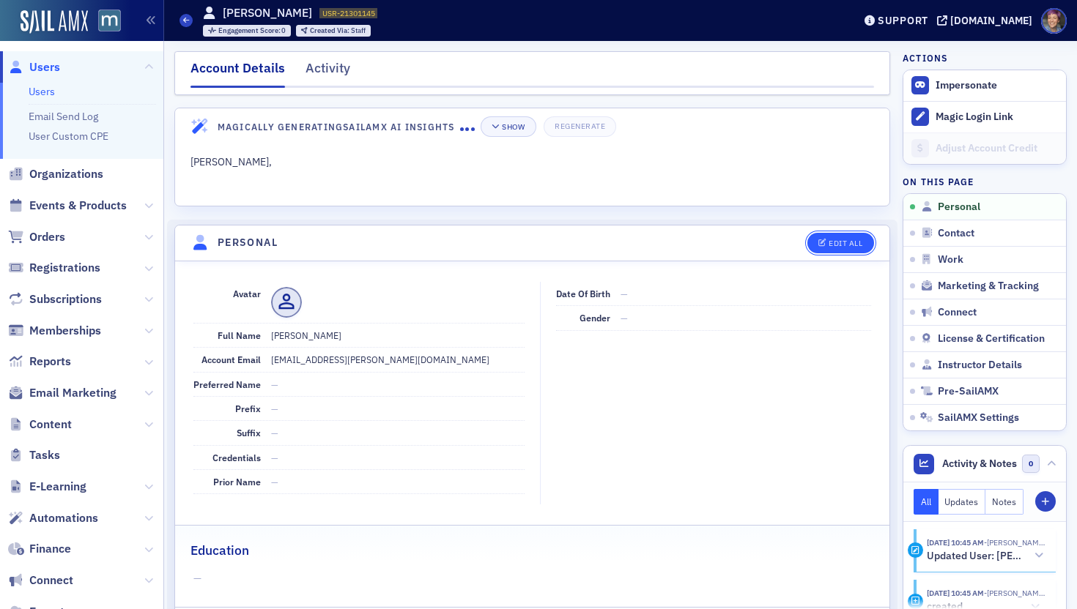
click at [818, 246] on icon "button" at bounding box center [822, 243] width 9 height 8
select select "US"
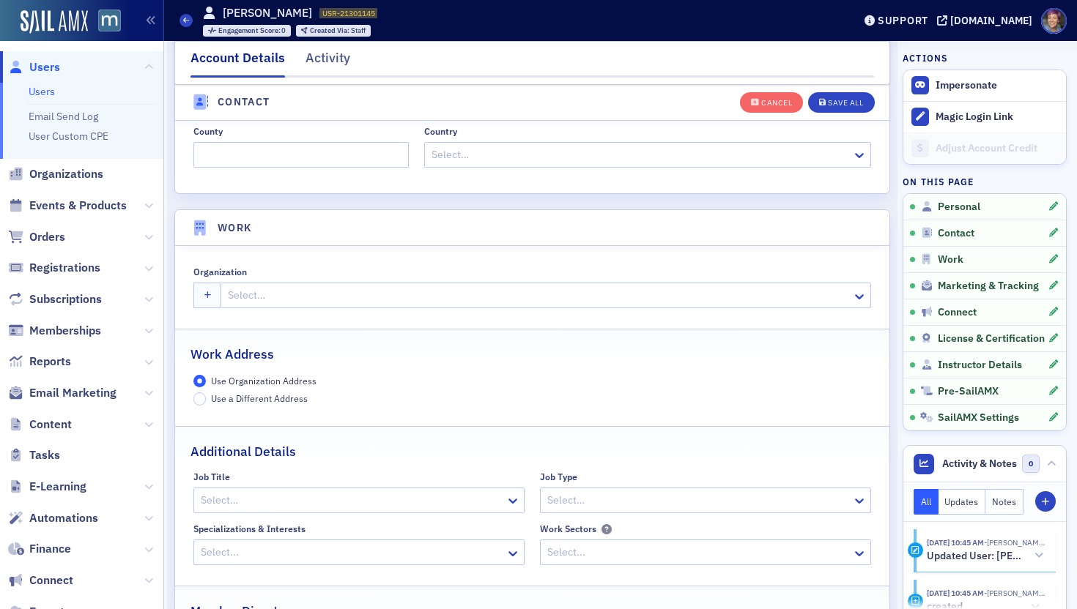
scroll to position [1041, 0]
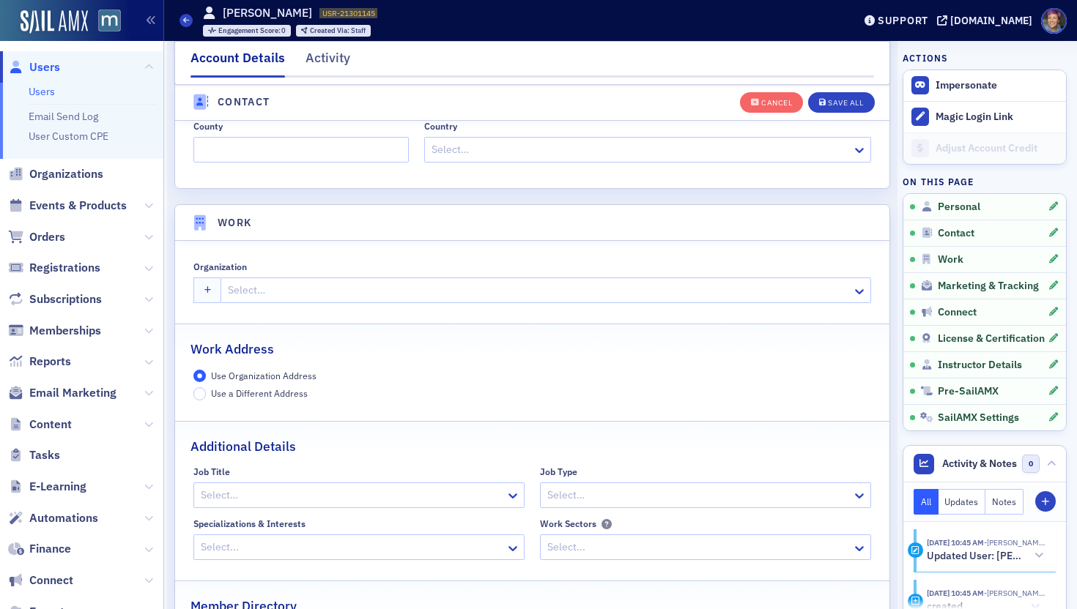
click at [647, 290] on div at bounding box center [538, 290] width 624 height 18
type input "rsm"
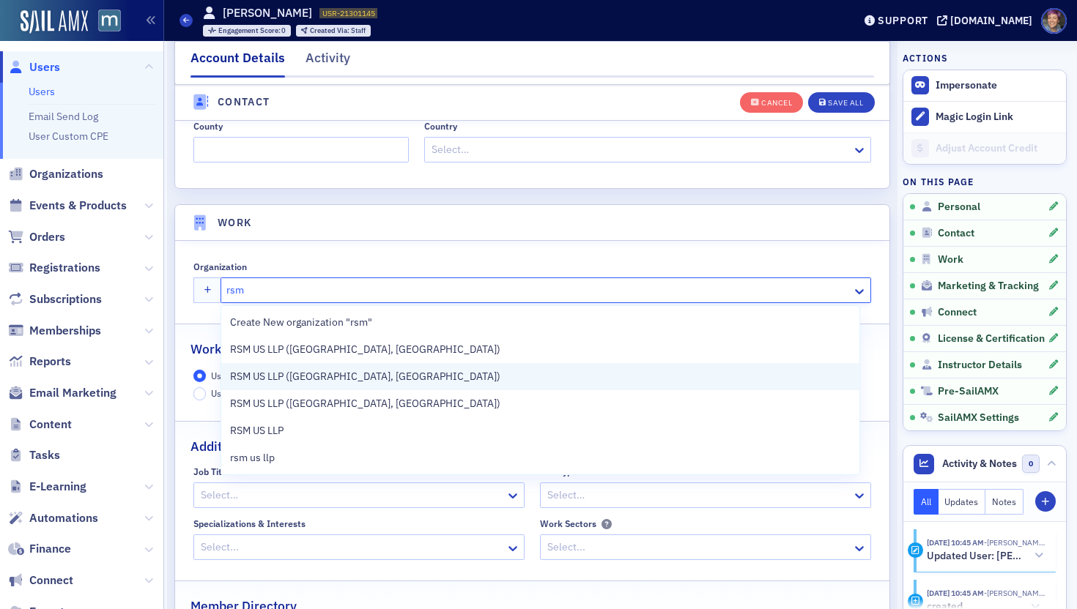
click at [534, 382] on div "RSM US LLP ([GEOGRAPHIC_DATA], [GEOGRAPHIC_DATA])" at bounding box center [540, 376] width 620 height 15
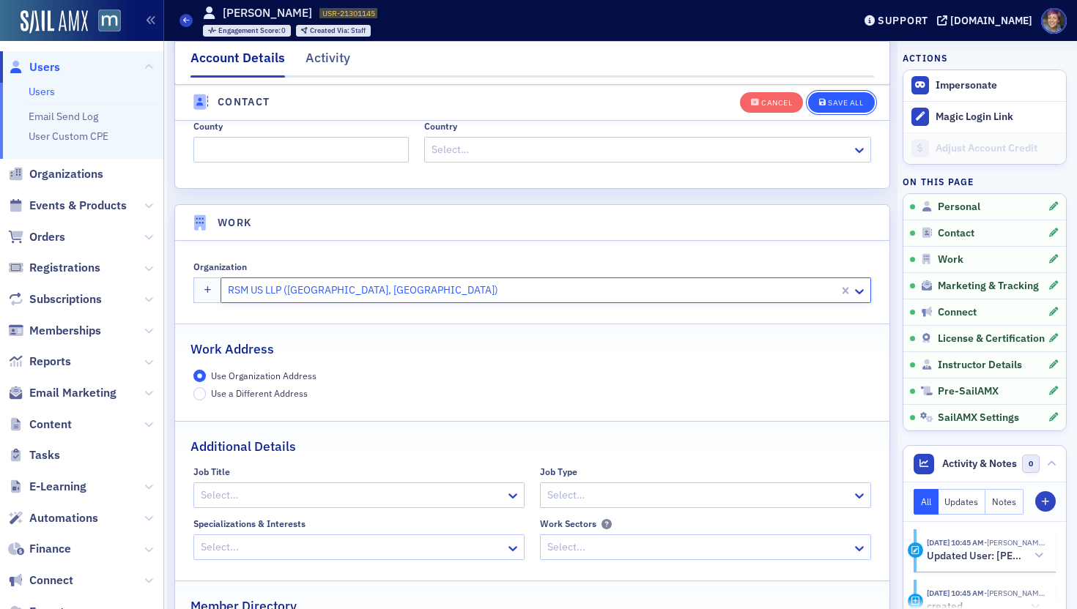
click at [834, 108] on button "Save All" at bounding box center [841, 102] width 66 height 21
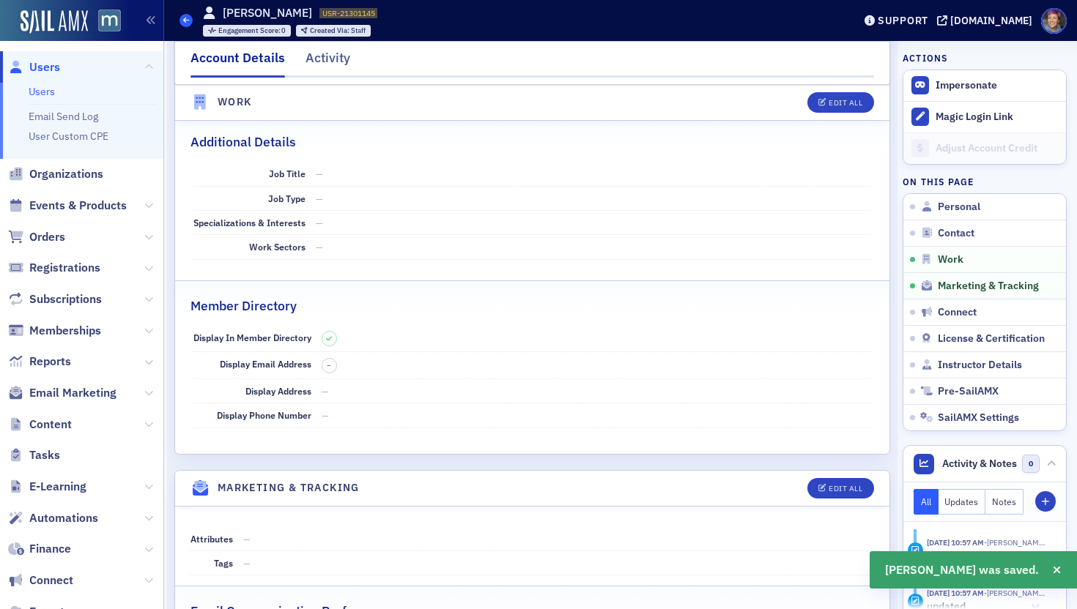
click at [182, 21] on span at bounding box center [185, 20] width 13 height 13
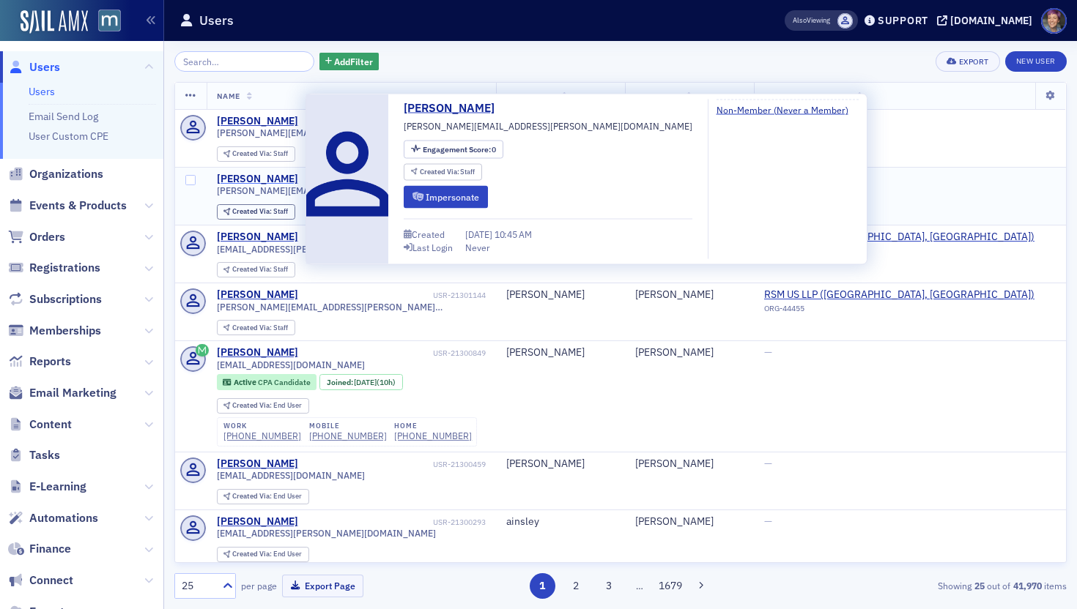
click at [288, 182] on div "[PERSON_NAME]" at bounding box center [257, 179] width 81 height 13
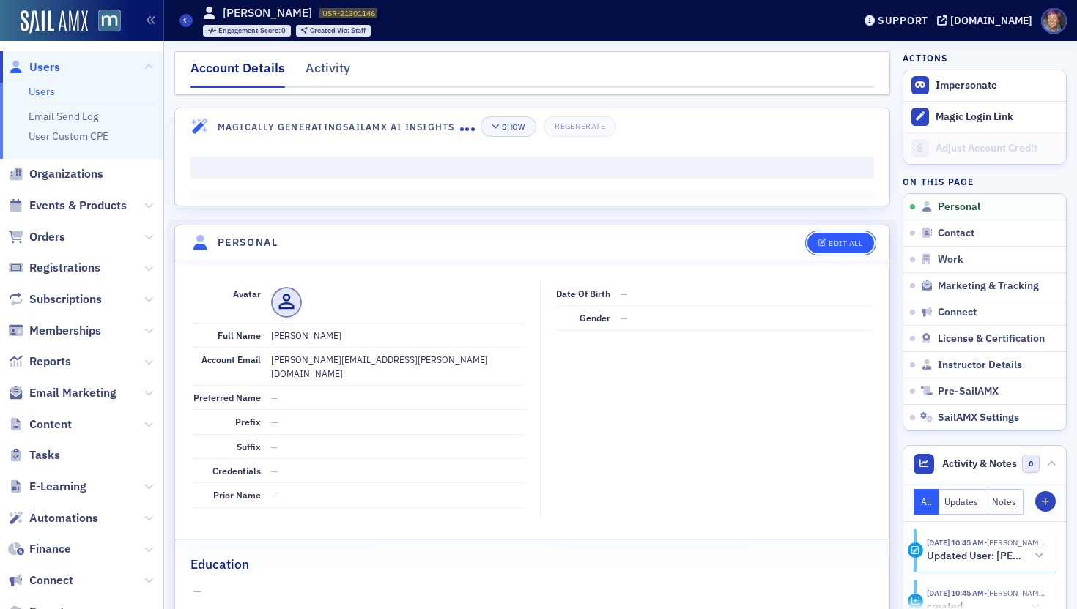
click at [837, 248] on div "Edit All" at bounding box center [845, 243] width 34 height 8
select select "US"
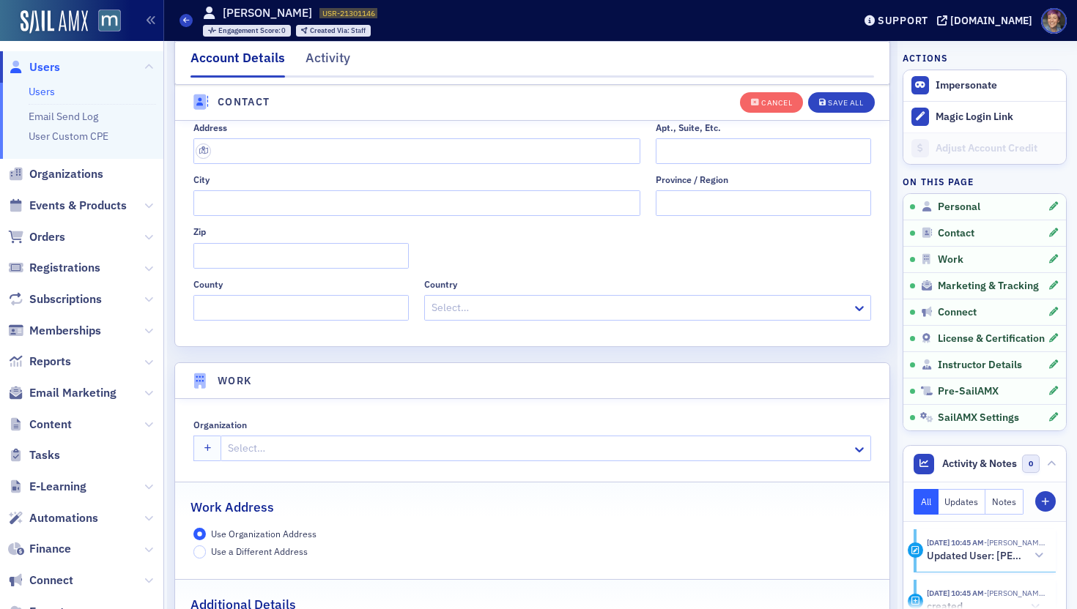
scroll to position [935, 0]
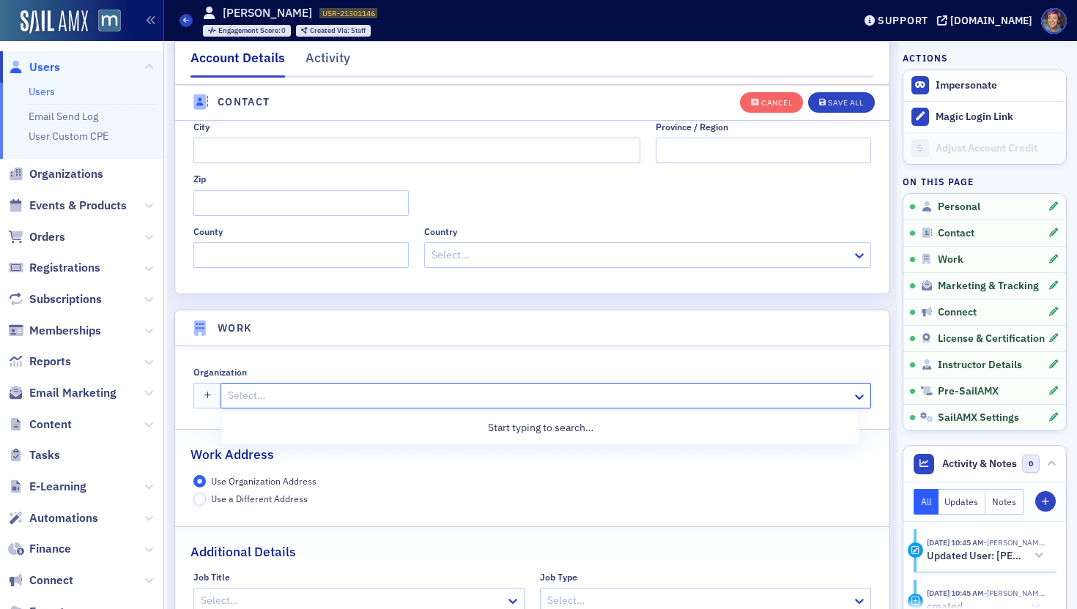
click at [540, 393] on div at bounding box center [538, 396] width 624 height 18
type input "rsm"
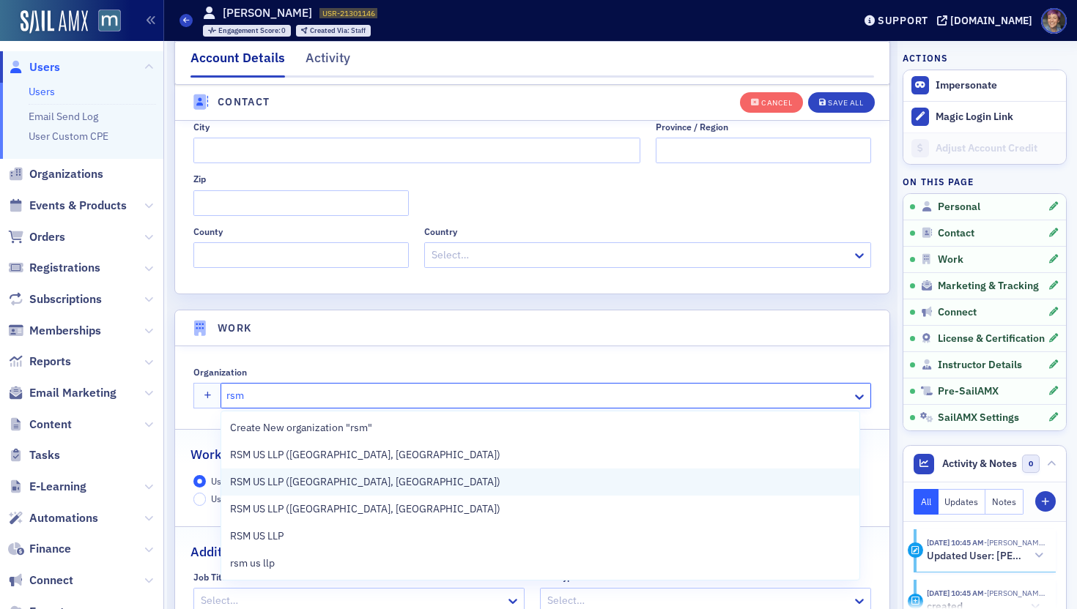
click at [366, 491] on div "RSM US LLP ([GEOGRAPHIC_DATA], [GEOGRAPHIC_DATA])" at bounding box center [540, 482] width 638 height 27
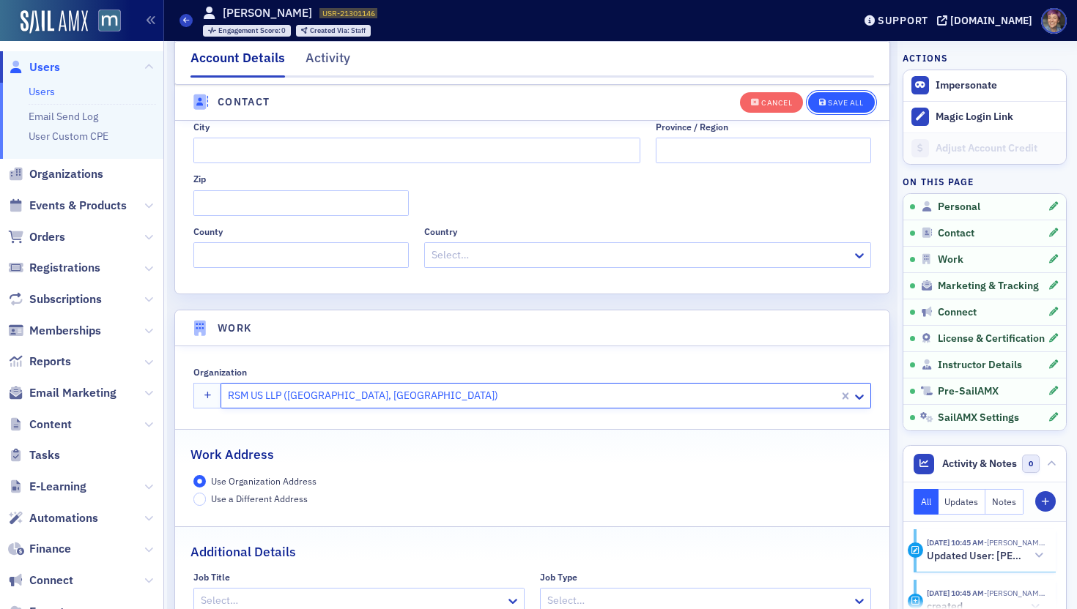
click at [834, 105] on div "Save All" at bounding box center [845, 103] width 35 height 8
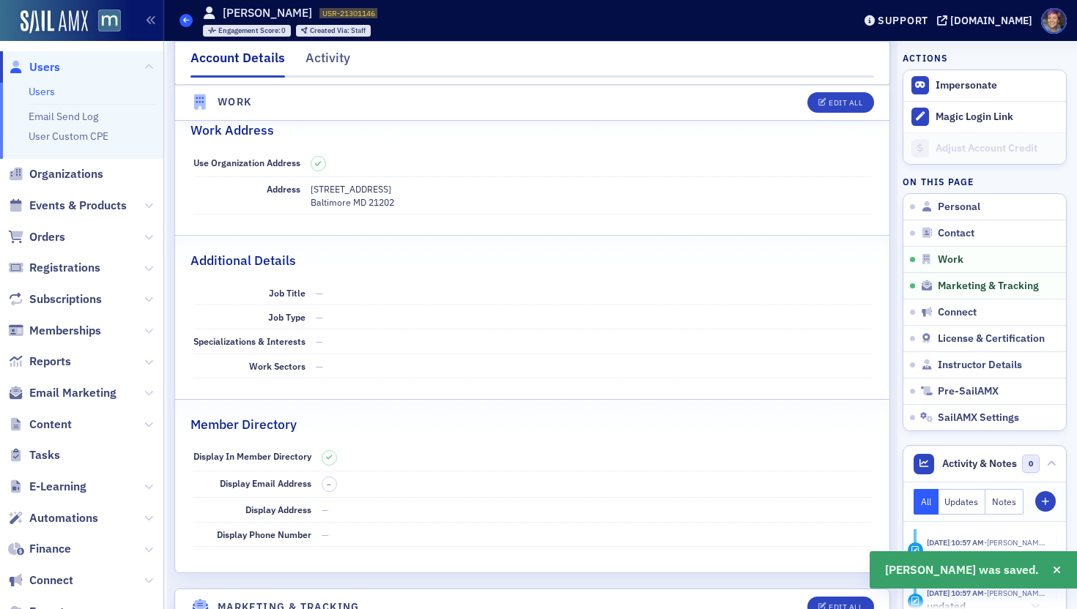
click at [182, 20] on span at bounding box center [185, 20] width 13 height 13
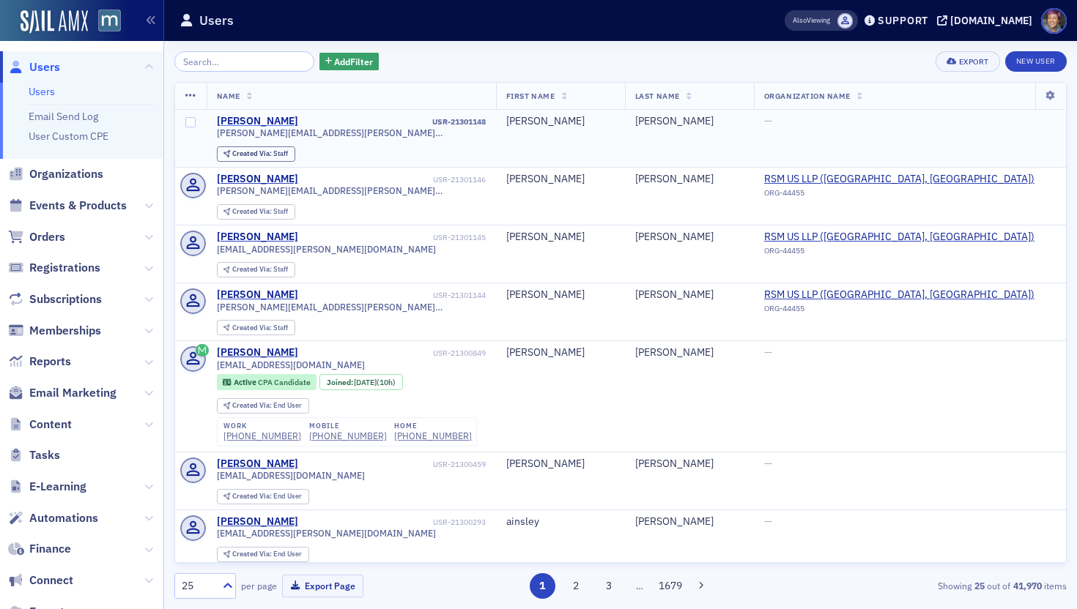
click at [232, 126] on div "[PERSON_NAME]" at bounding box center [257, 121] width 81 height 13
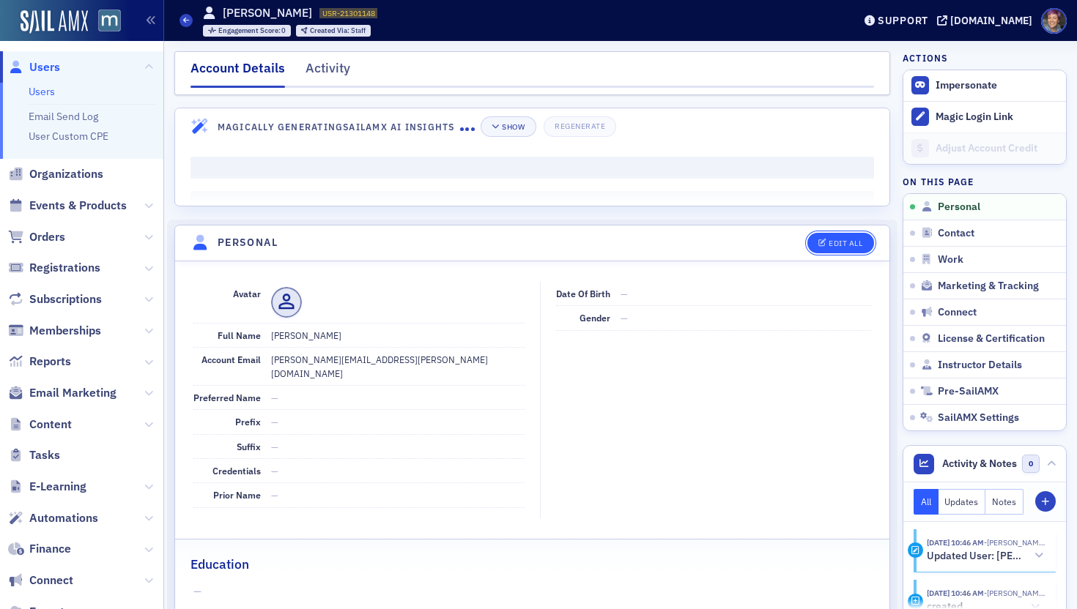
click at [842, 234] on button "Edit All" at bounding box center [840, 243] width 66 height 21
select select "US"
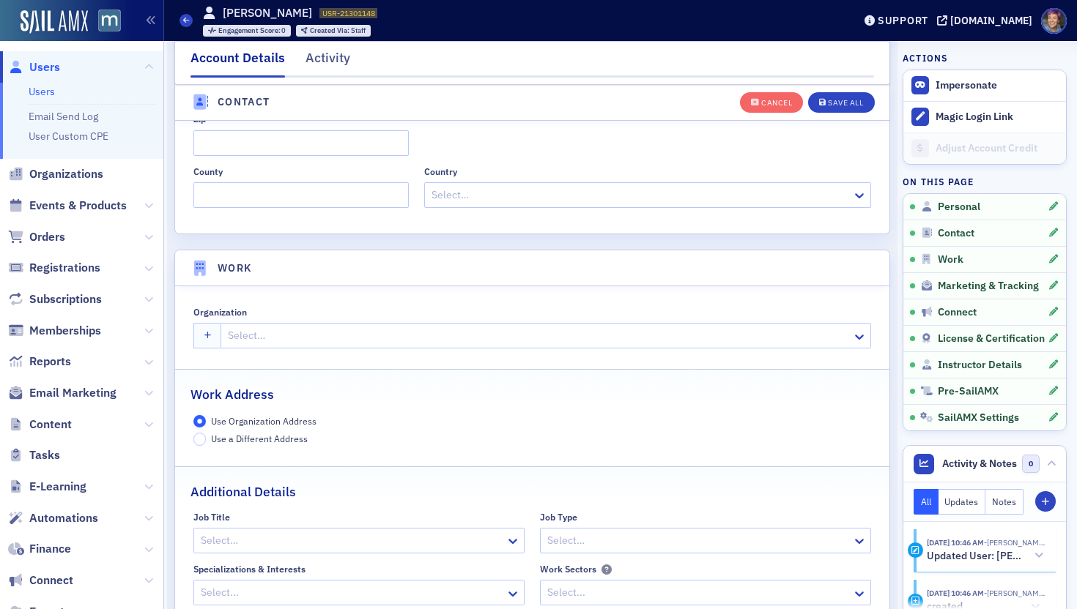
scroll to position [1041, 0]
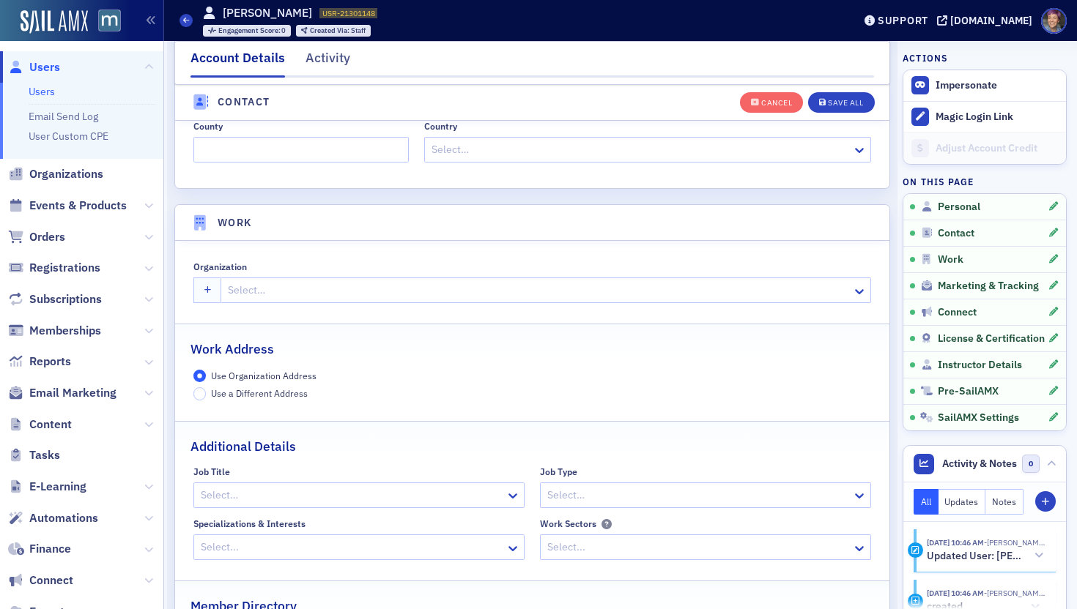
click at [723, 298] on div at bounding box center [538, 290] width 624 height 18
type input "rsm"
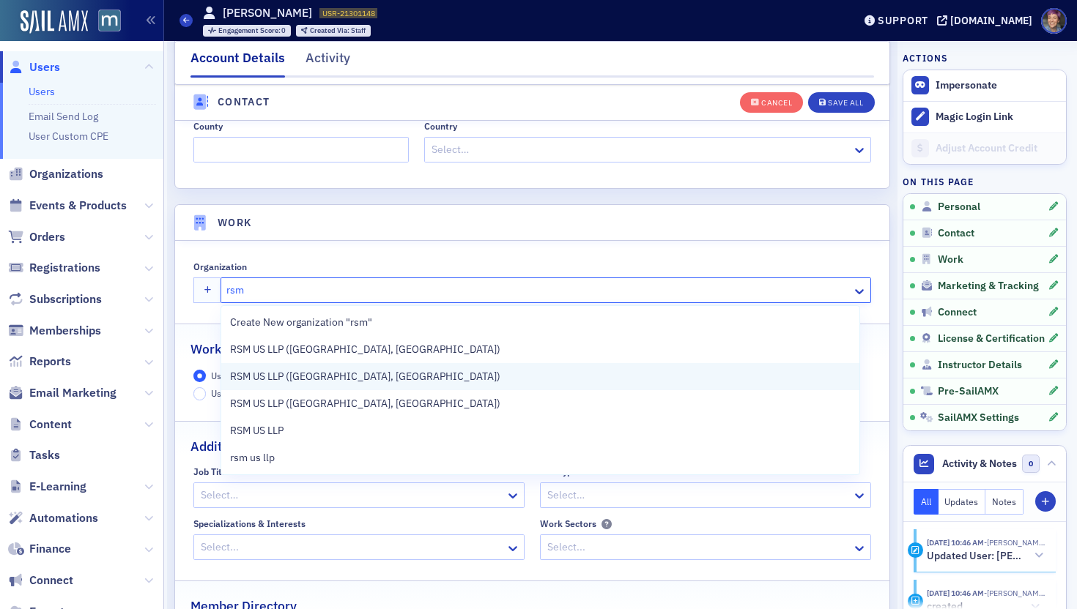
click at [406, 385] on div "RSM US LLP ([GEOGRAPHIC_DATA], [GEOGRAPHIC_DATA])" at bounding box center [540, 376] width 638 height 27
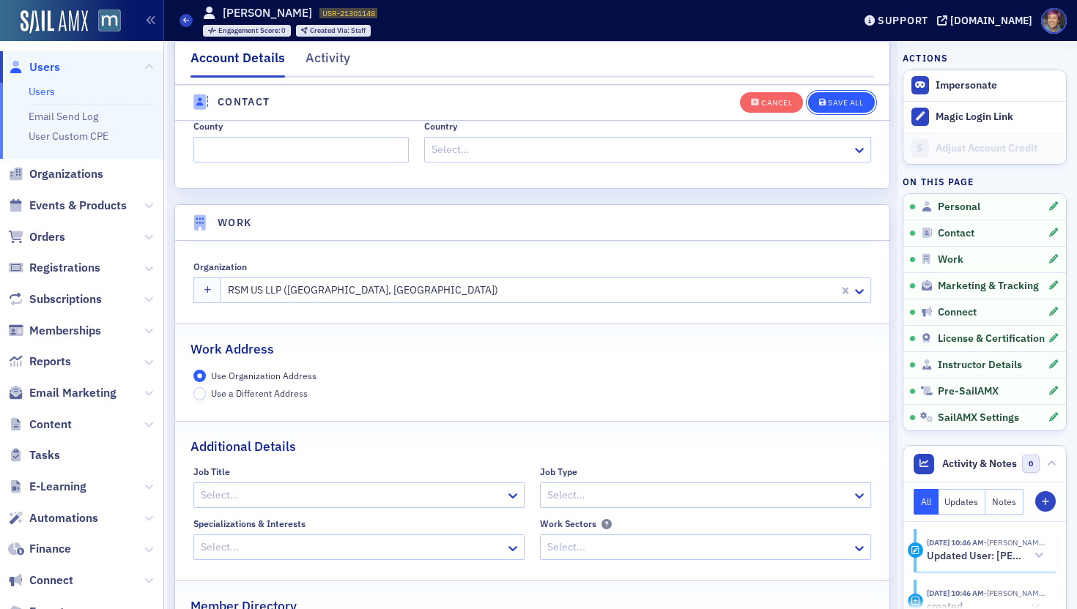
click at [842, 99] on div "Save All" at bounding box center [845, 103] width 35 height 8
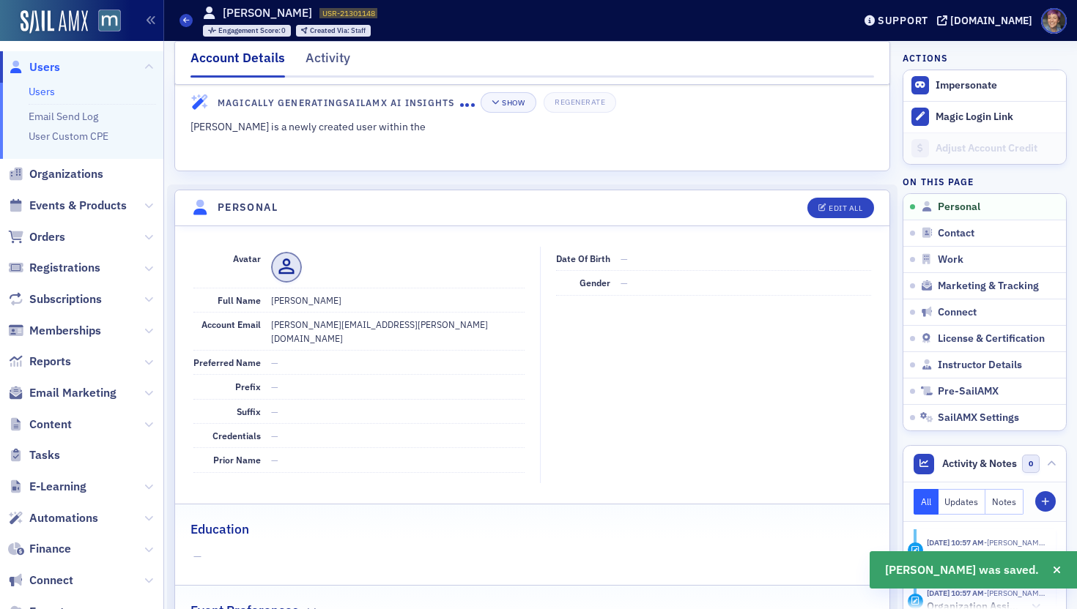
scroll to position [0, 0]
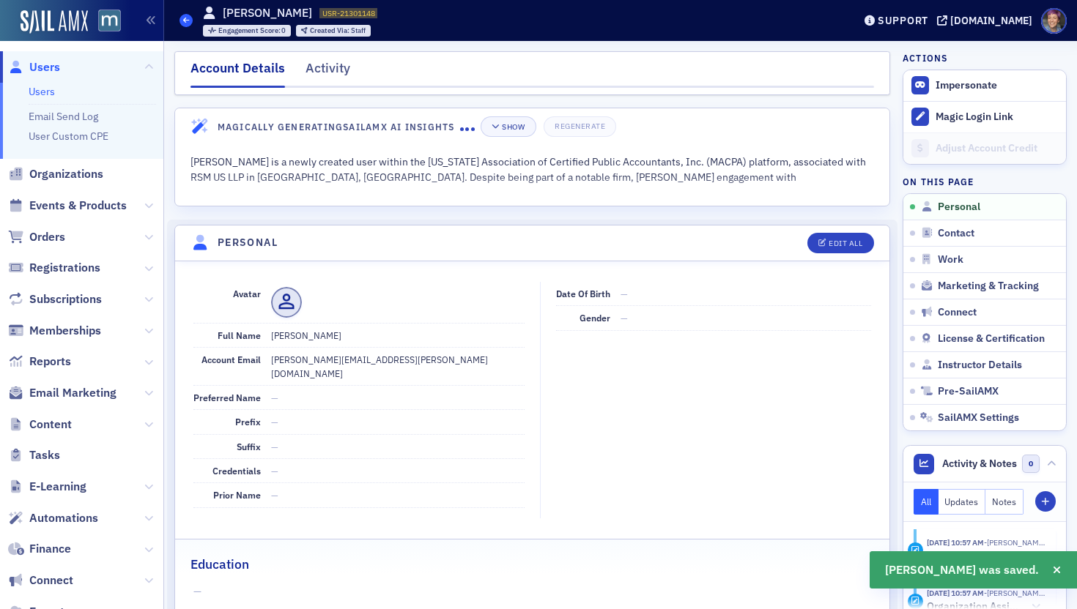
click at [189, 18] on span at bounding box center [185, 20] width 13 height 13
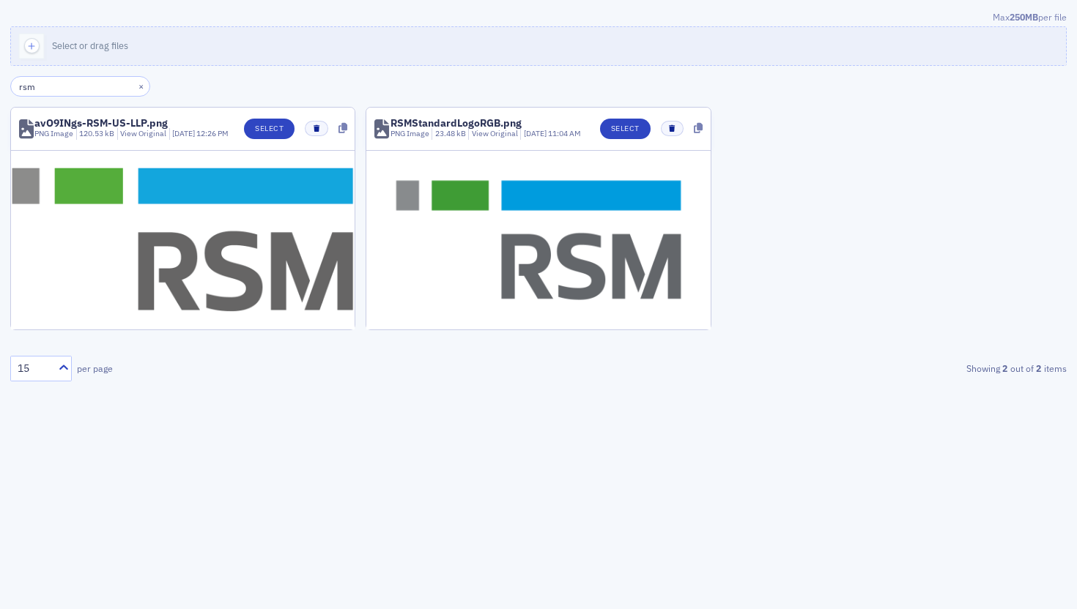
type input "rsm"
click at [629, 133] on button "Select" at bounding box center [625, 129] width 51 height 21
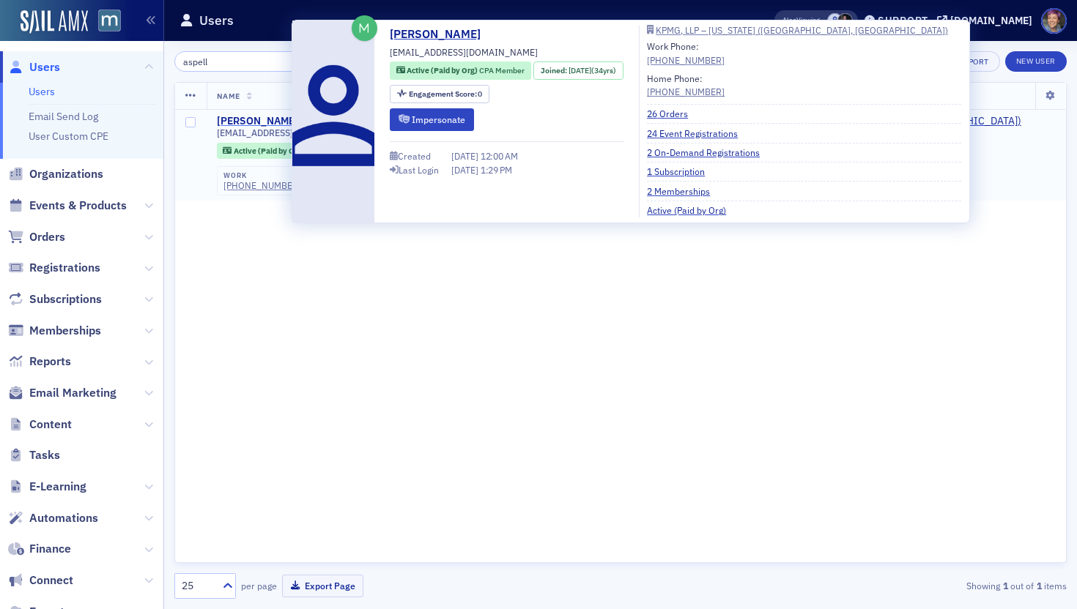
type input "aspell"
click at [272, 125] on div "[PERSON_NAME]" at bounding box center [257, 121] width 81 height 13
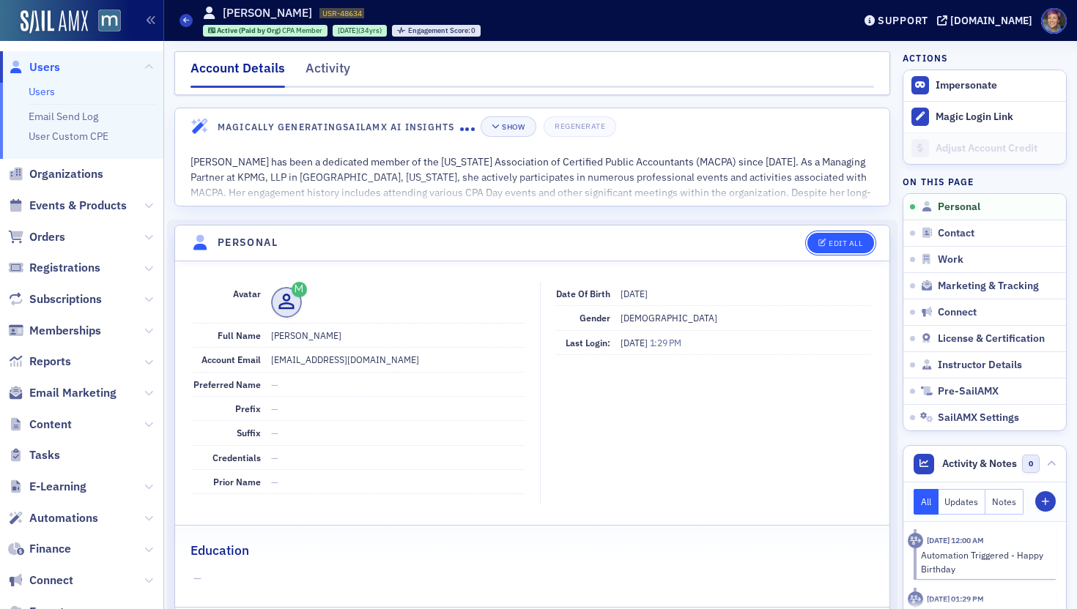
click at [842, 245] on div "Edit All" at bounding box center [845, 243] width 34 height 8
select select "US"
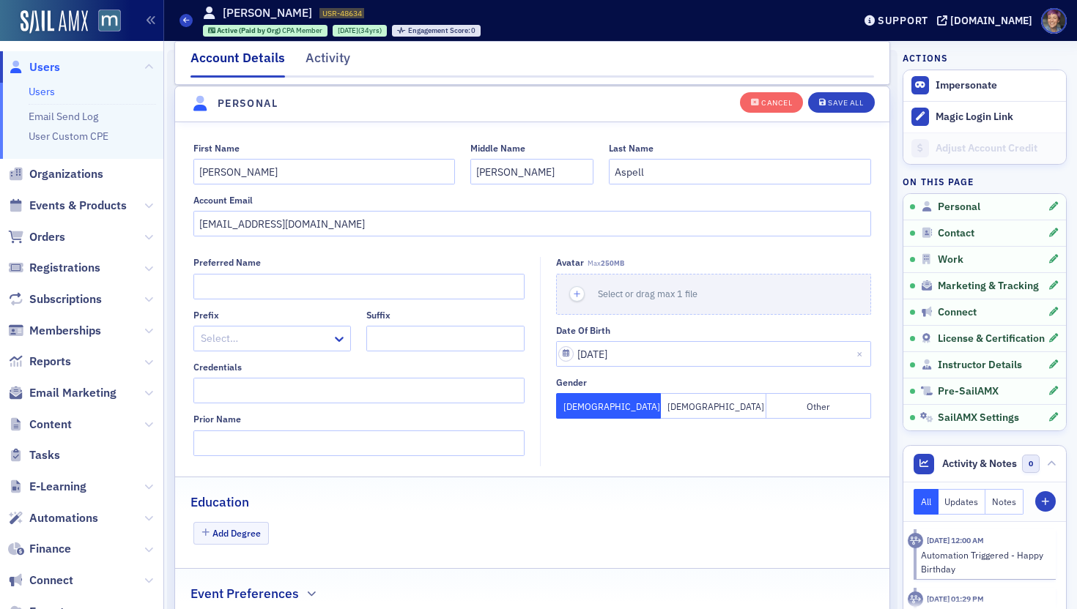
scroll to position [171, 0]
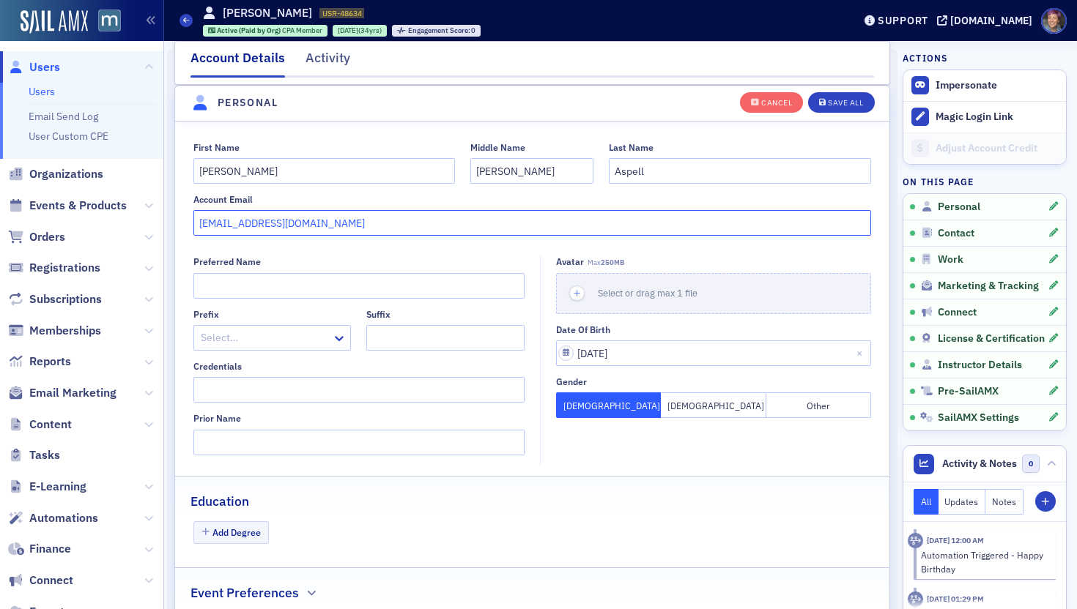
click at [339, 235] on input "caspell@kpmg.com" at bounding box center [532, 223] width 678 height 26
paste input "christinedaspell@outlook.com"
type input "christinedaspell@outlook.com"
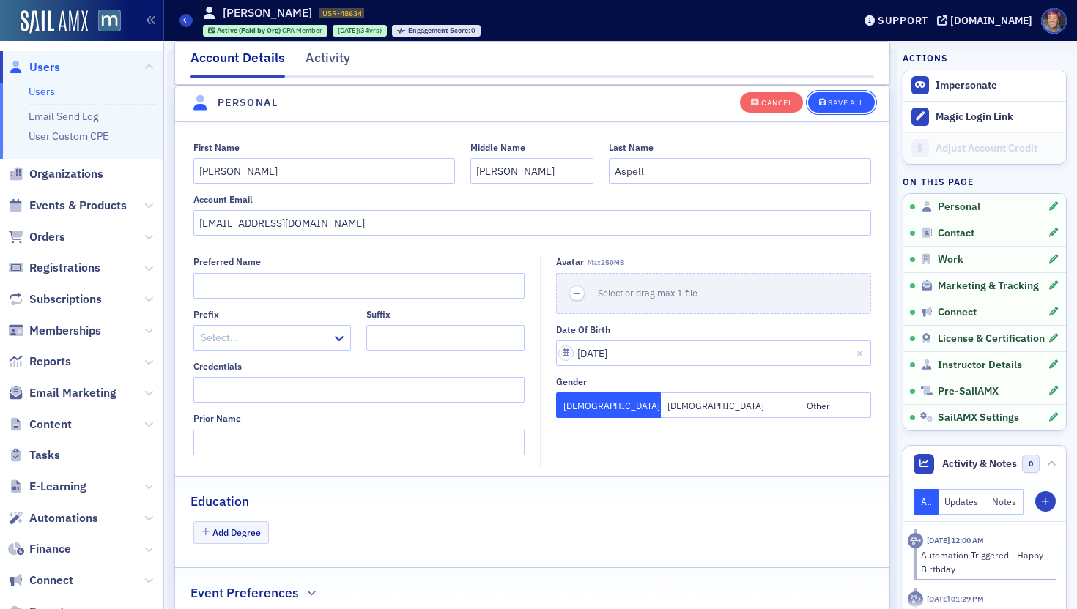
click at [831, 105] on div "Save All" at bounding box center [845, 103] width 35 height 8
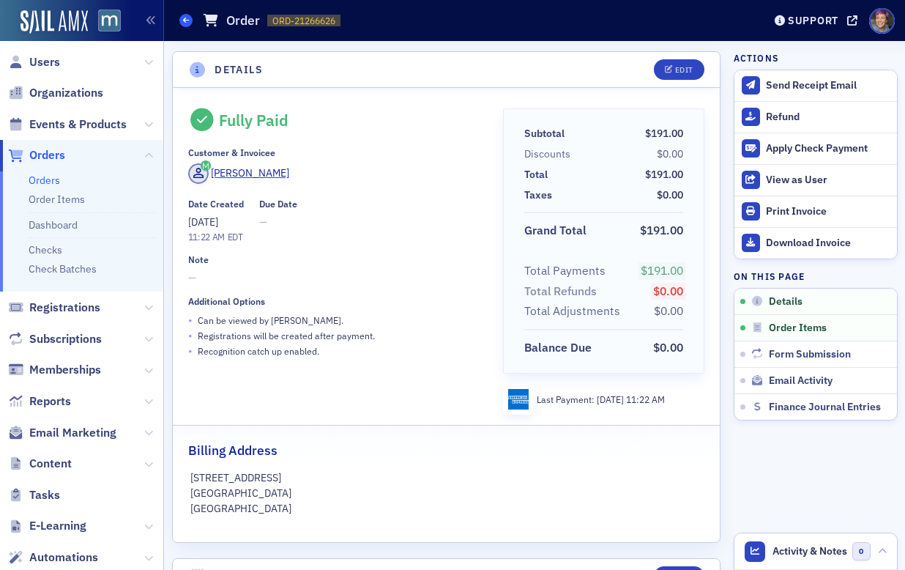
click at [185, 23] on icon at bounding box center [186, 20] width 6 height 7
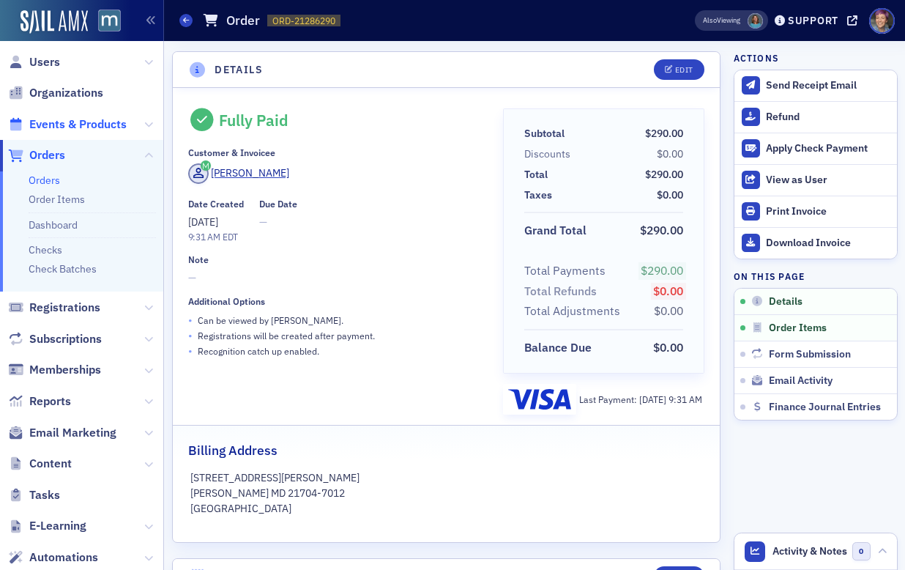
click at [74, 122] on span "Events & Products" at bounding box center [77, 124] width 97 height 16
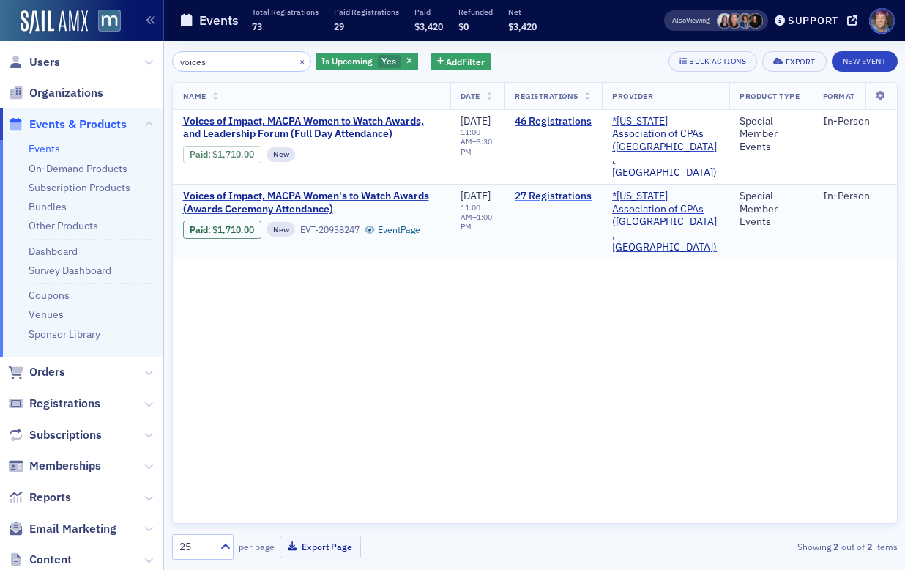
type input "voices"
click at [572, 190] on link "27 Registrations" at bounding box center [553, 196] width 77 height 13
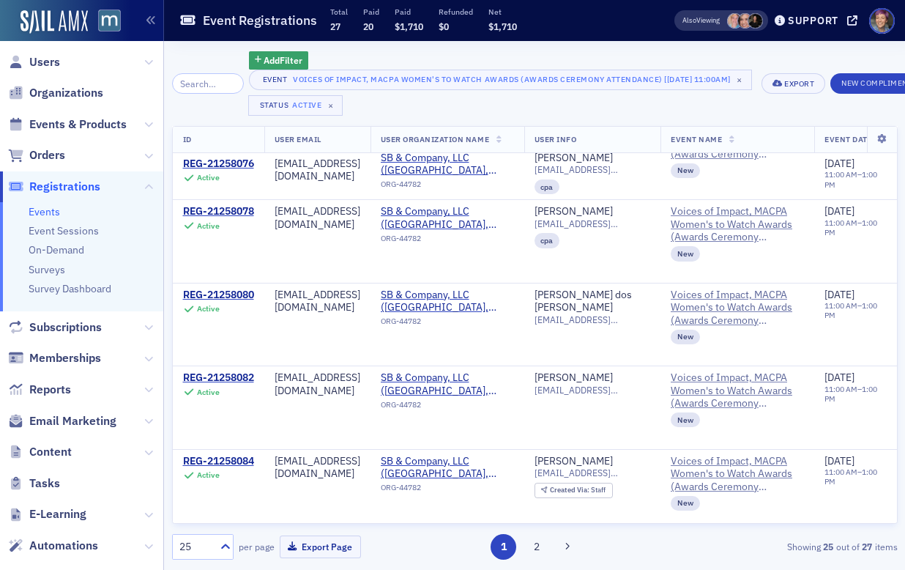
scroll to position [1055, 0]
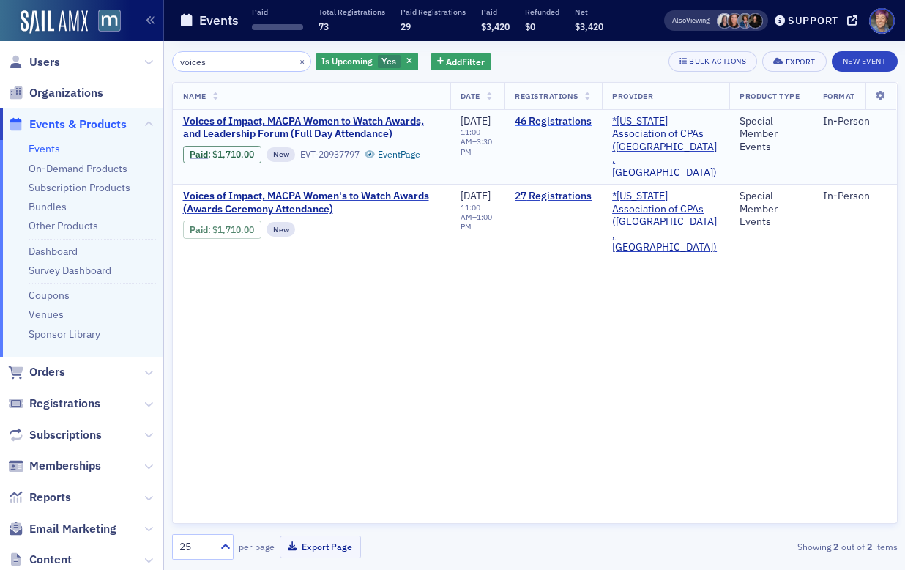
click at [566, 122] on link "46 Registrations" at bounding box center [553, 121] width 77 height 13
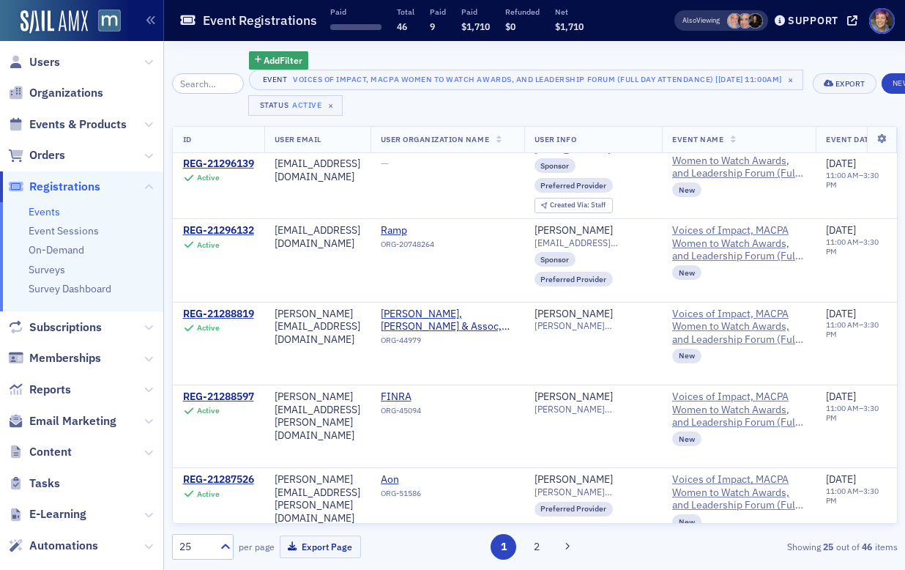
scroll to position [372, 0]
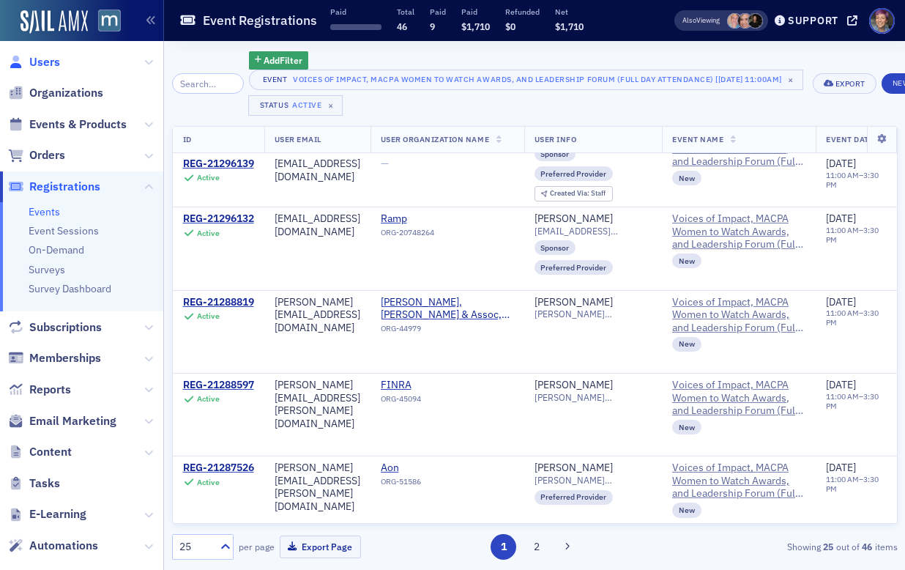
click at [51, 59] on span "Users" at bounding box center [44, 62] width 31 height 16
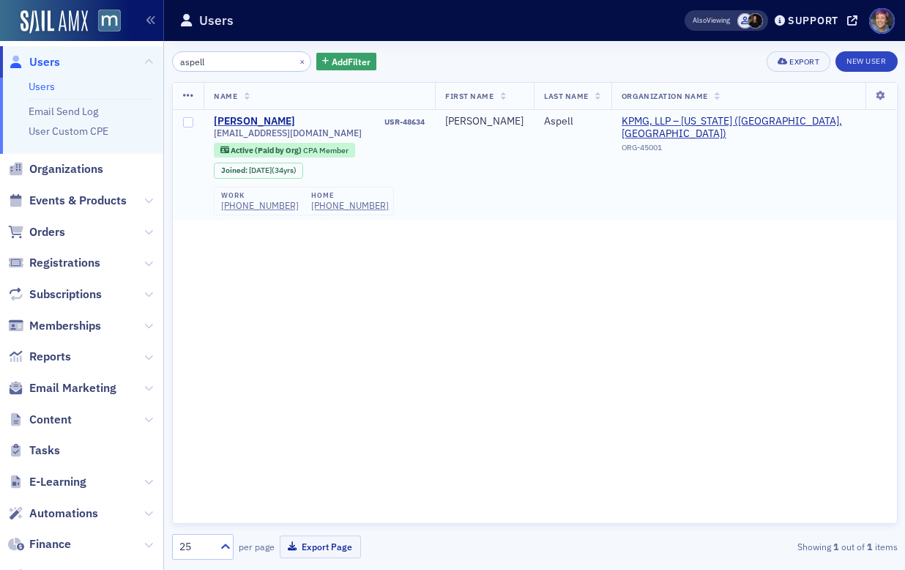
type input "aspell"
click at [318, 133] on span "[EMAIL_ADDRESS][DOMAIN_NAME]" at bounding box center [288, 132] width 148 height 11
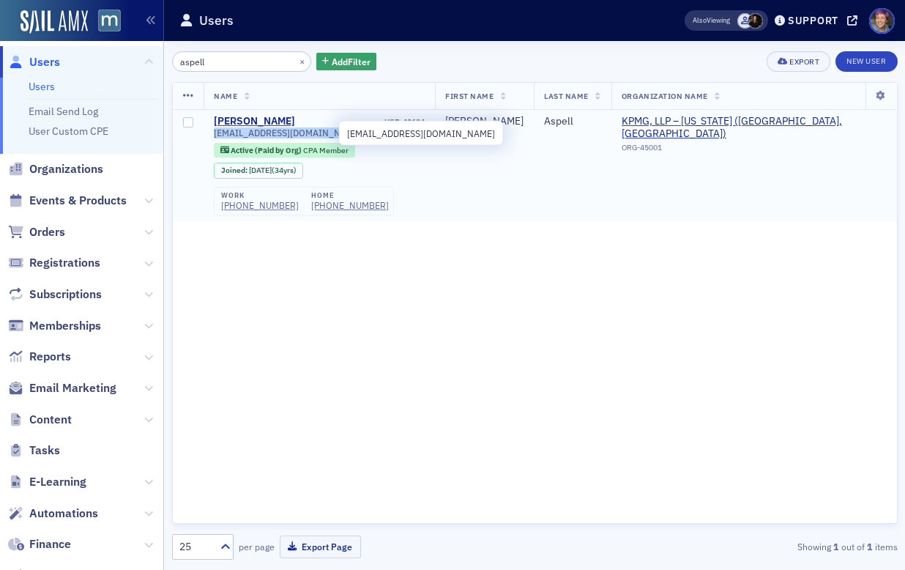
click at [318, 133] on span "[EMAIL_ADDRESS][DOMAIN_NAME]" at bounding box center [288, 132] width 148 height 11
copy div "[EMAIL_ADDRESS][DOMAIN_NAME]"
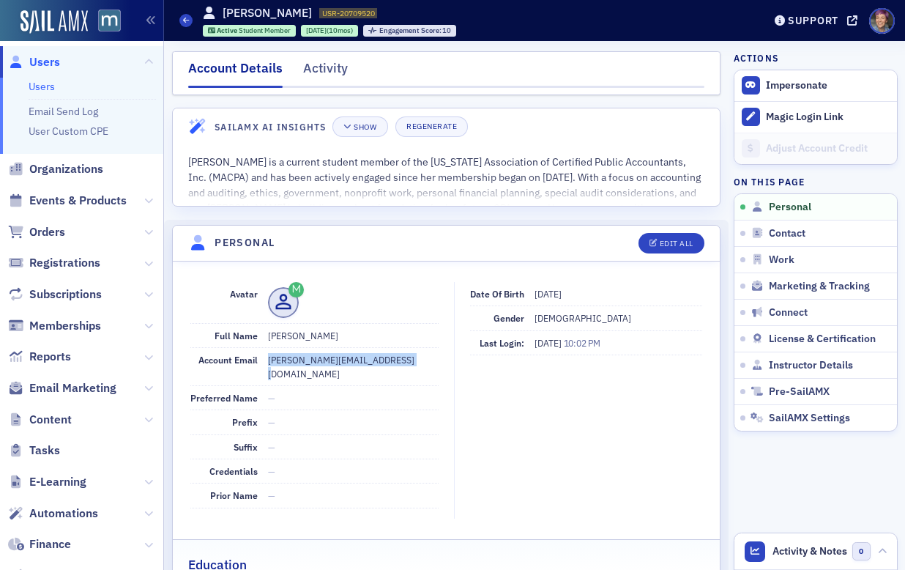
drag, startPoint x: 398, startPoint y: 355, endPoint x: 261, endPoint y: 357, distance: 137.0
click at [261, 357] on div "Account Email [PERSON_NAME][EMAIL_ADDRESS][DOMAIN_NAME]" at bounding box center [314, 367] width 248 height 38
copy div "[PERSON_NAME][EMAIL_ADDRESS][DOMAIN_NAME]"
